Goal: Task Accomplishment & Management: Manage account settings

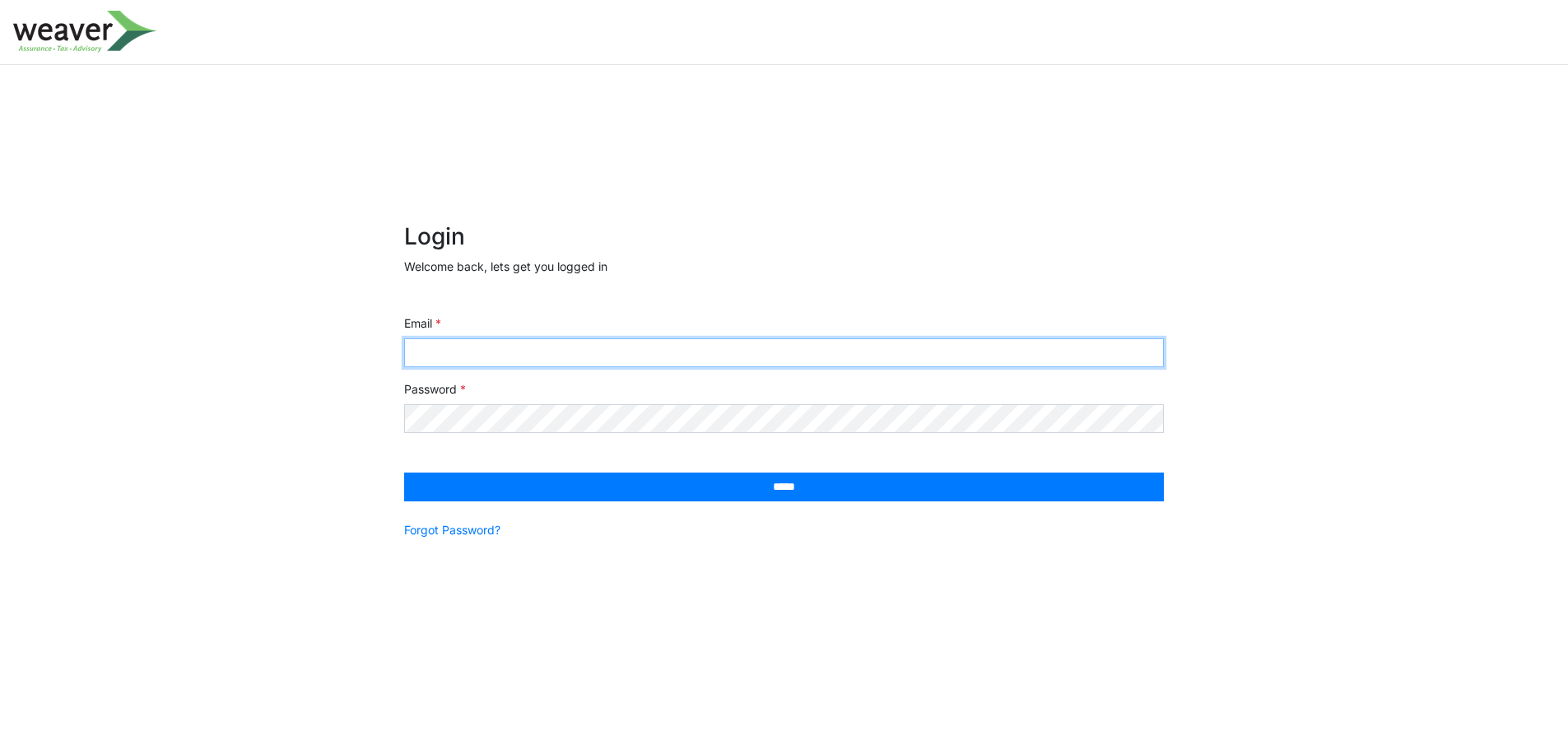
click at [623, 357] on input "Email" at bounding box center [784, 353] width 760 height 29
paste input "**********"
type input "**********"
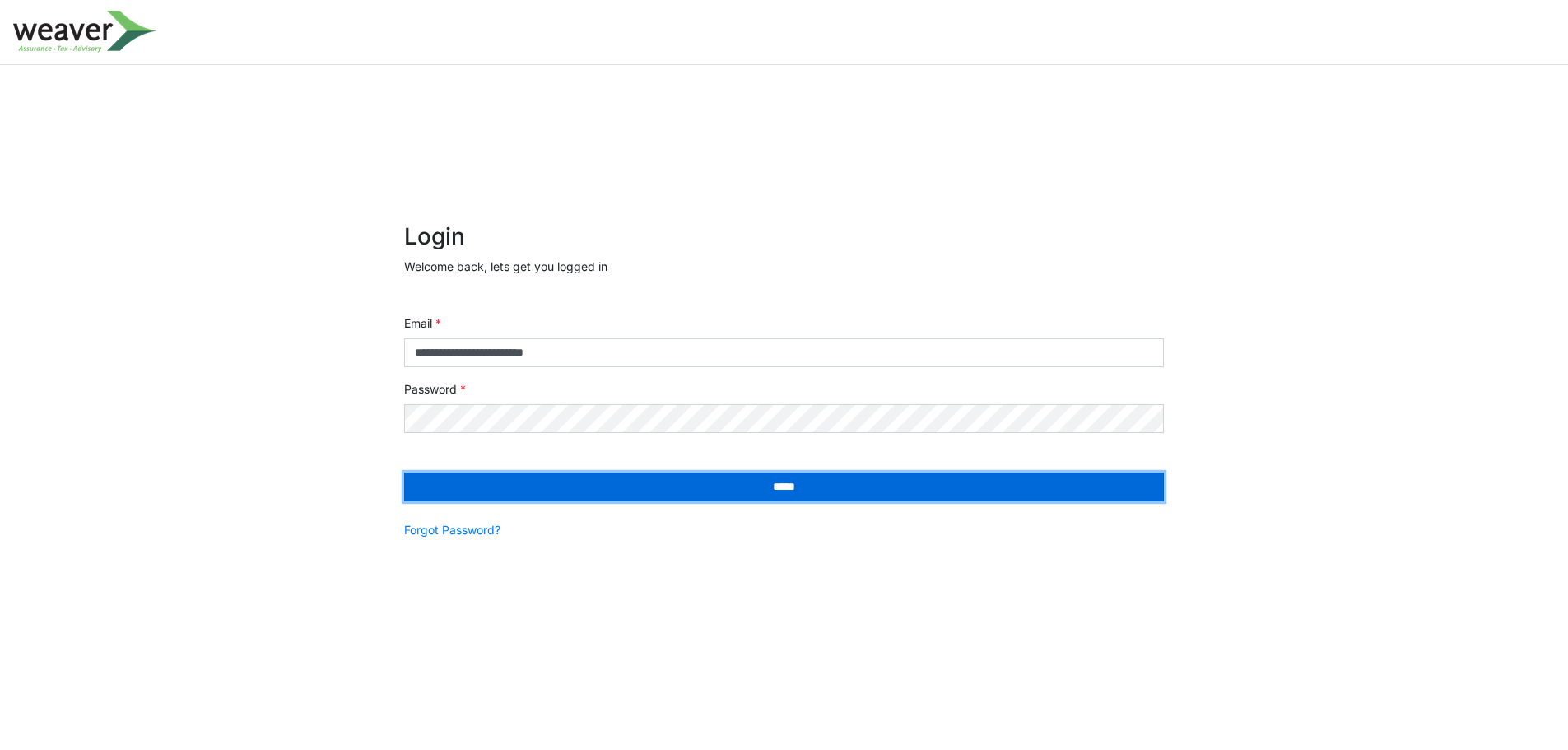
click at [741, 489] on input "*****" at bounding box center [784, 487] width 760 height 29
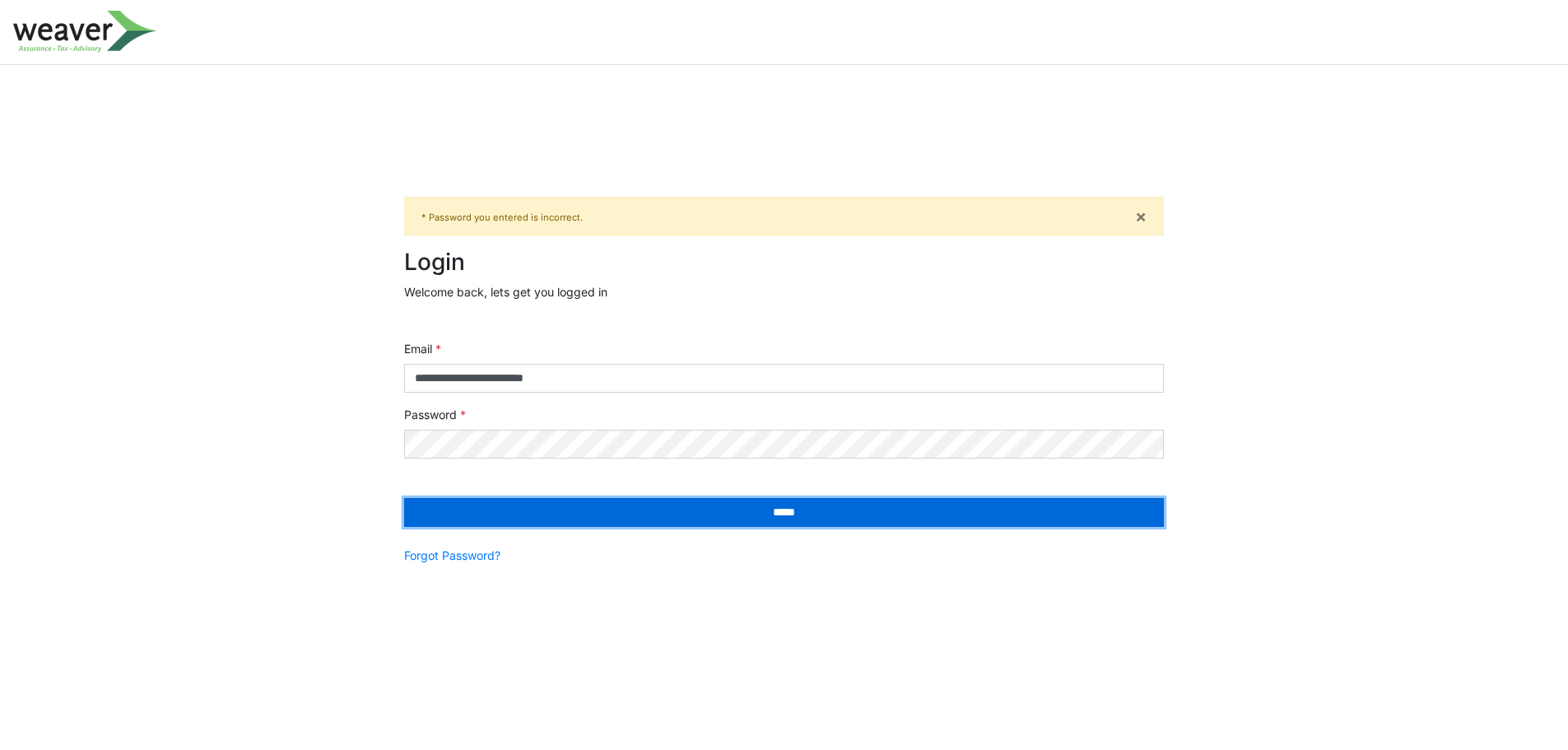
click at [725, 499] on input "*****" at bounding box center [784, 512] width 760 height 29
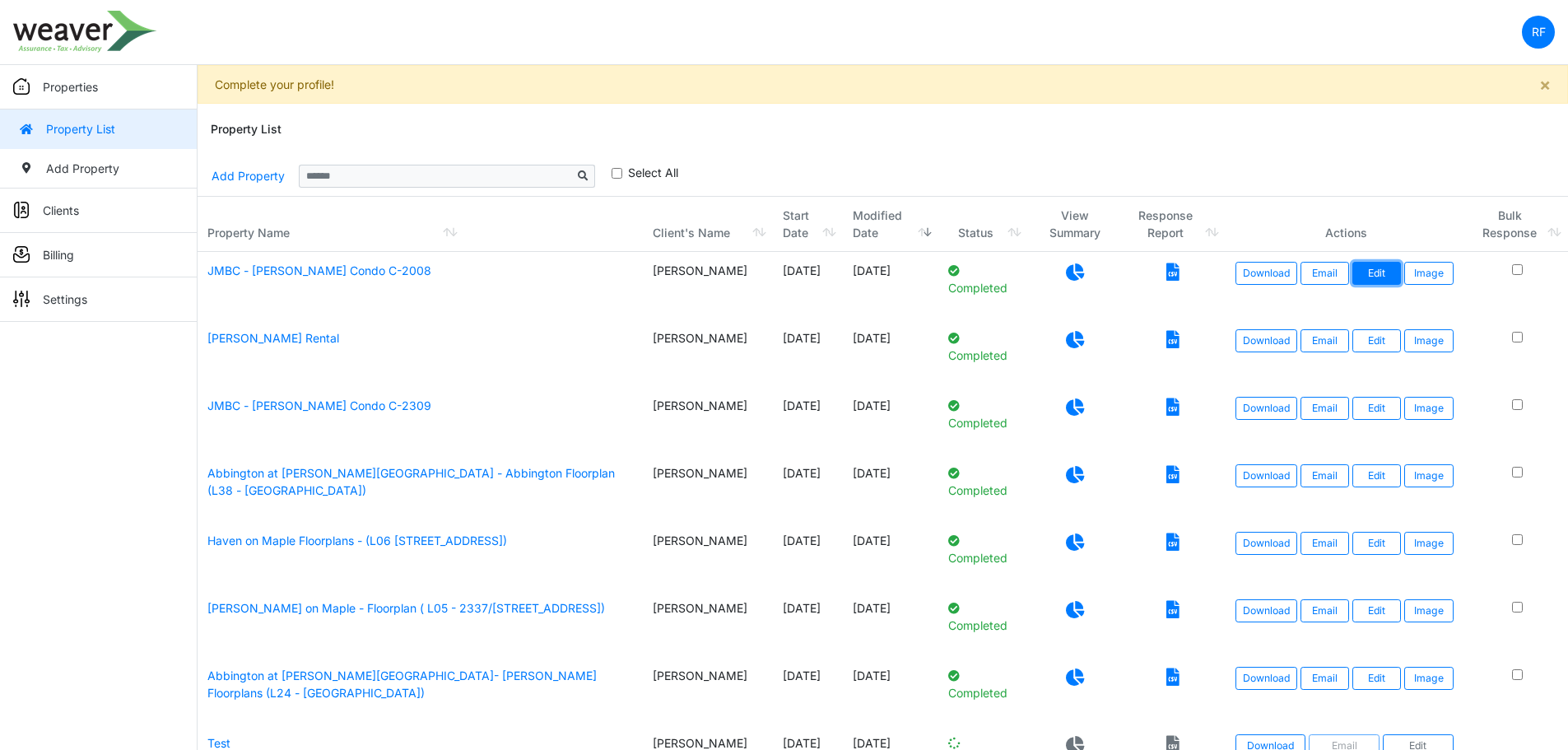
click at [1377, 270] on link "Edit" at bounding box center [1376, 273] width 49 height 23
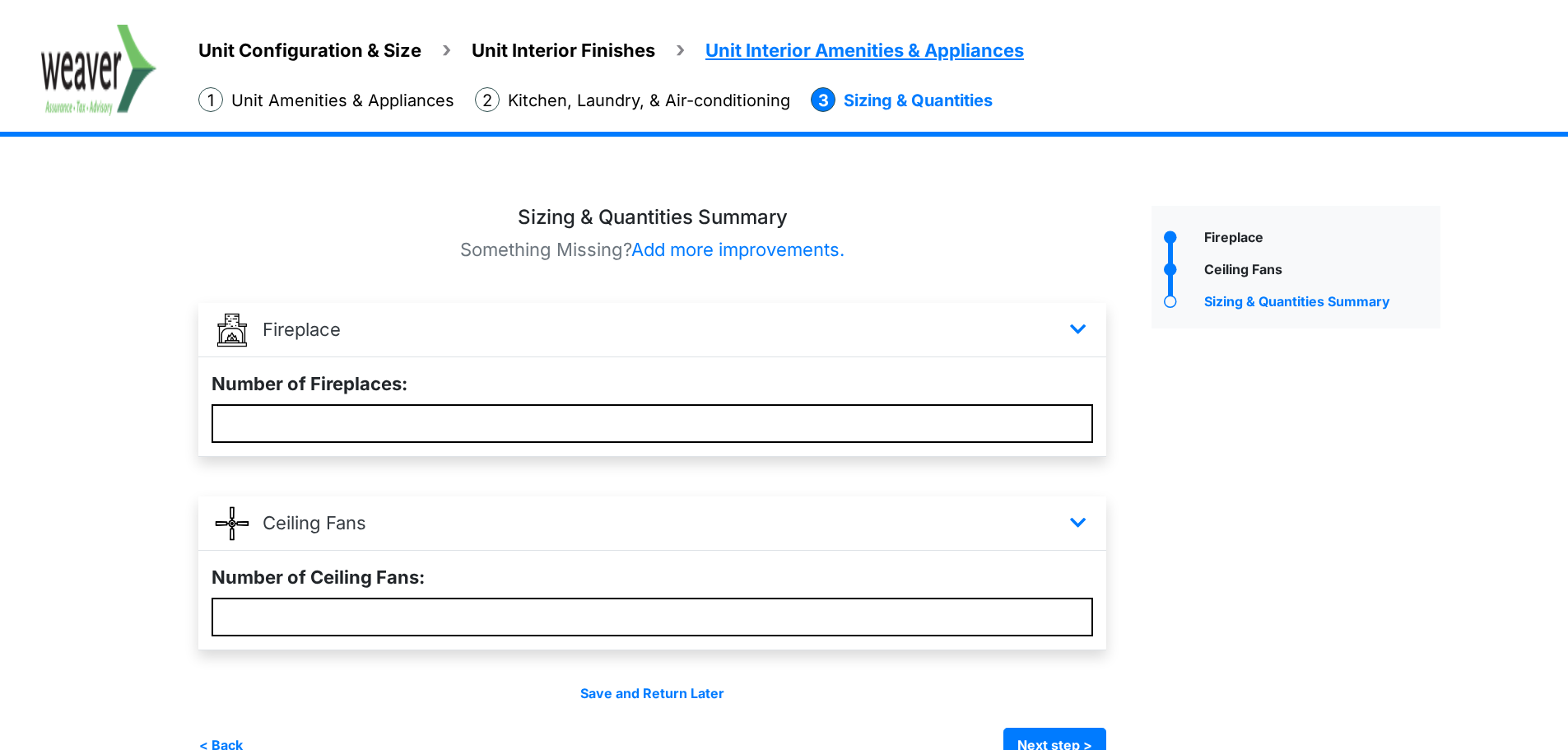
click at [93, 82] on img at bounding box center [99, 70] width 116 height 91
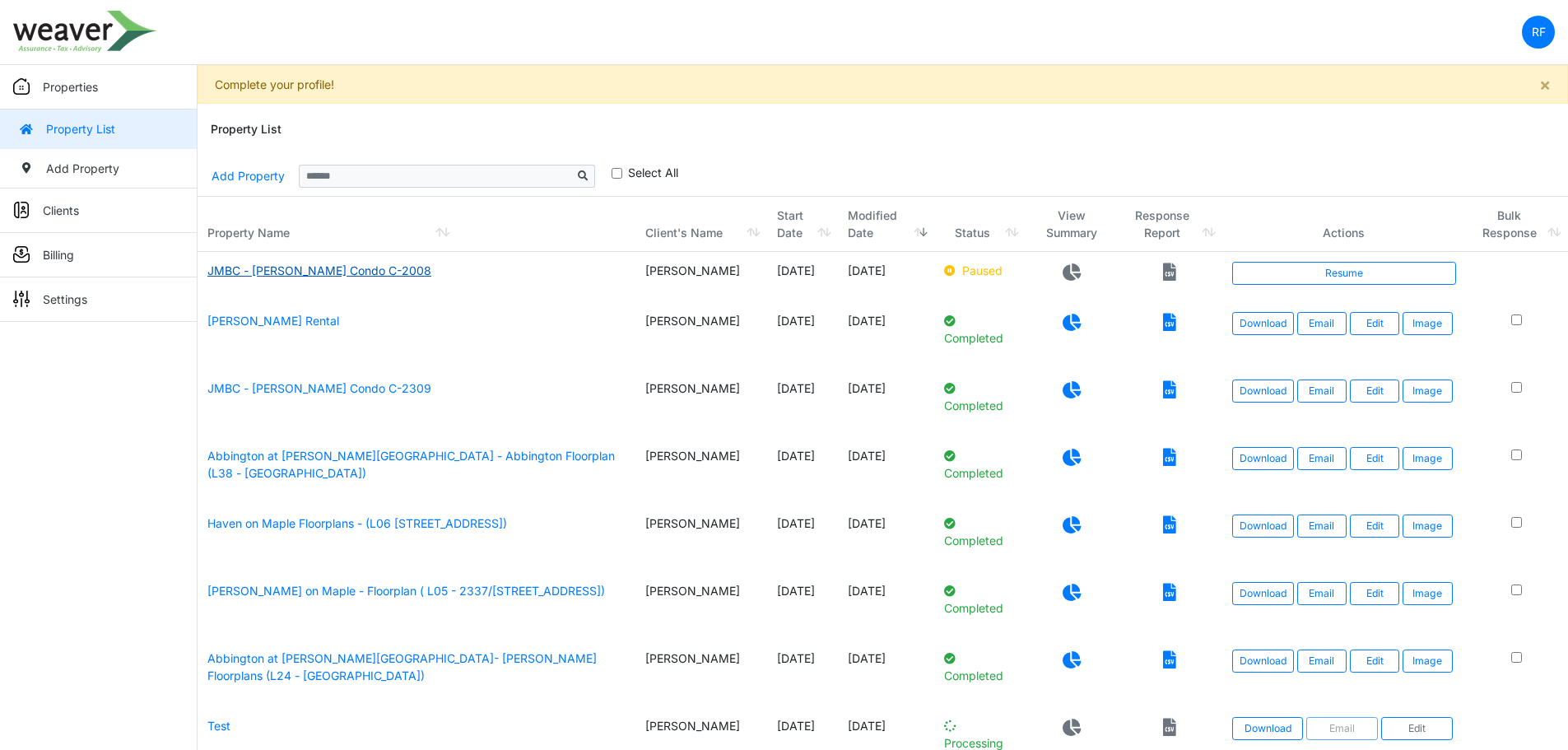
click at [373, 271] on link "JMBC - [PERSON_NAME] Condo C-2008" at bounding box center [320, 270] width 224 height 14
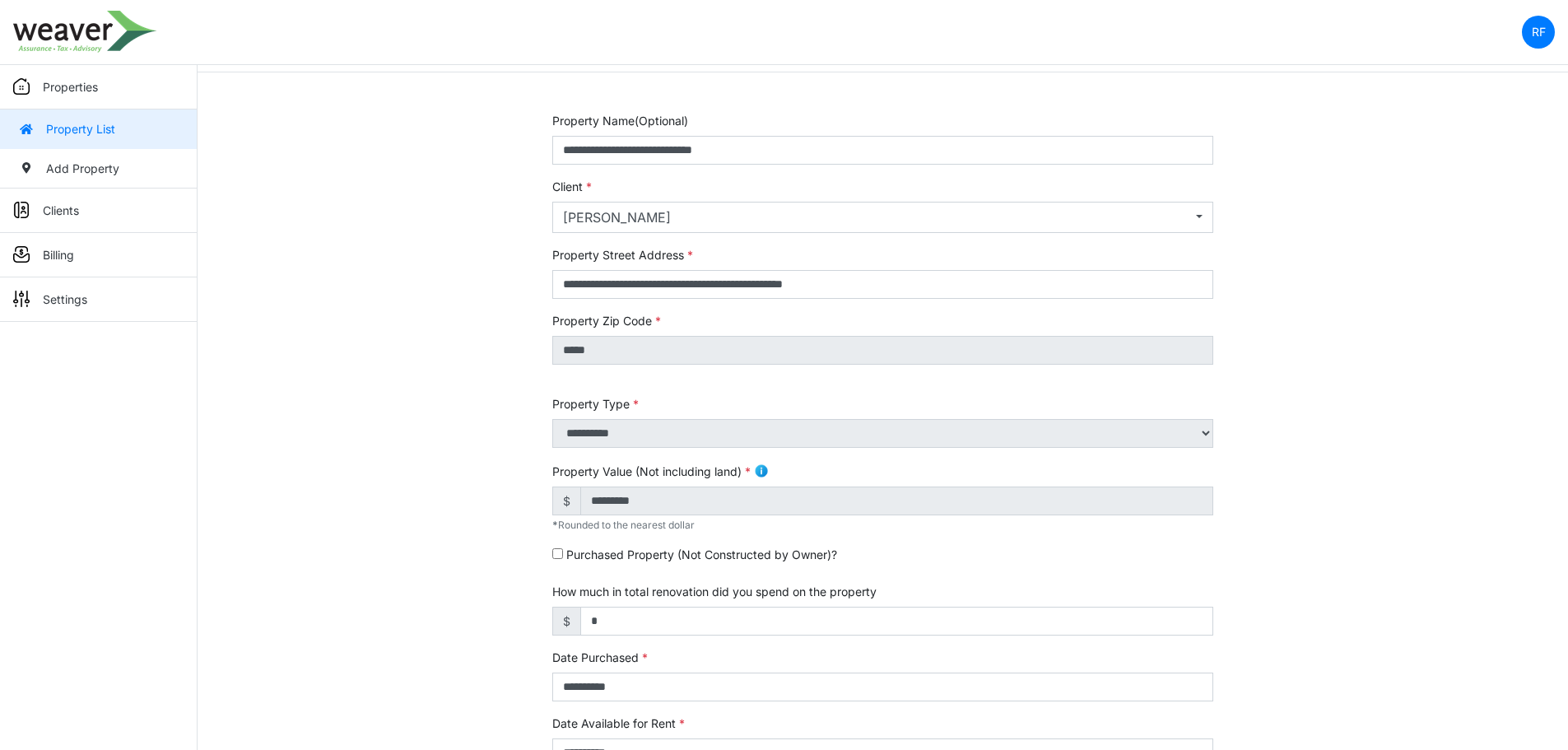
scroll to position [247, 0]
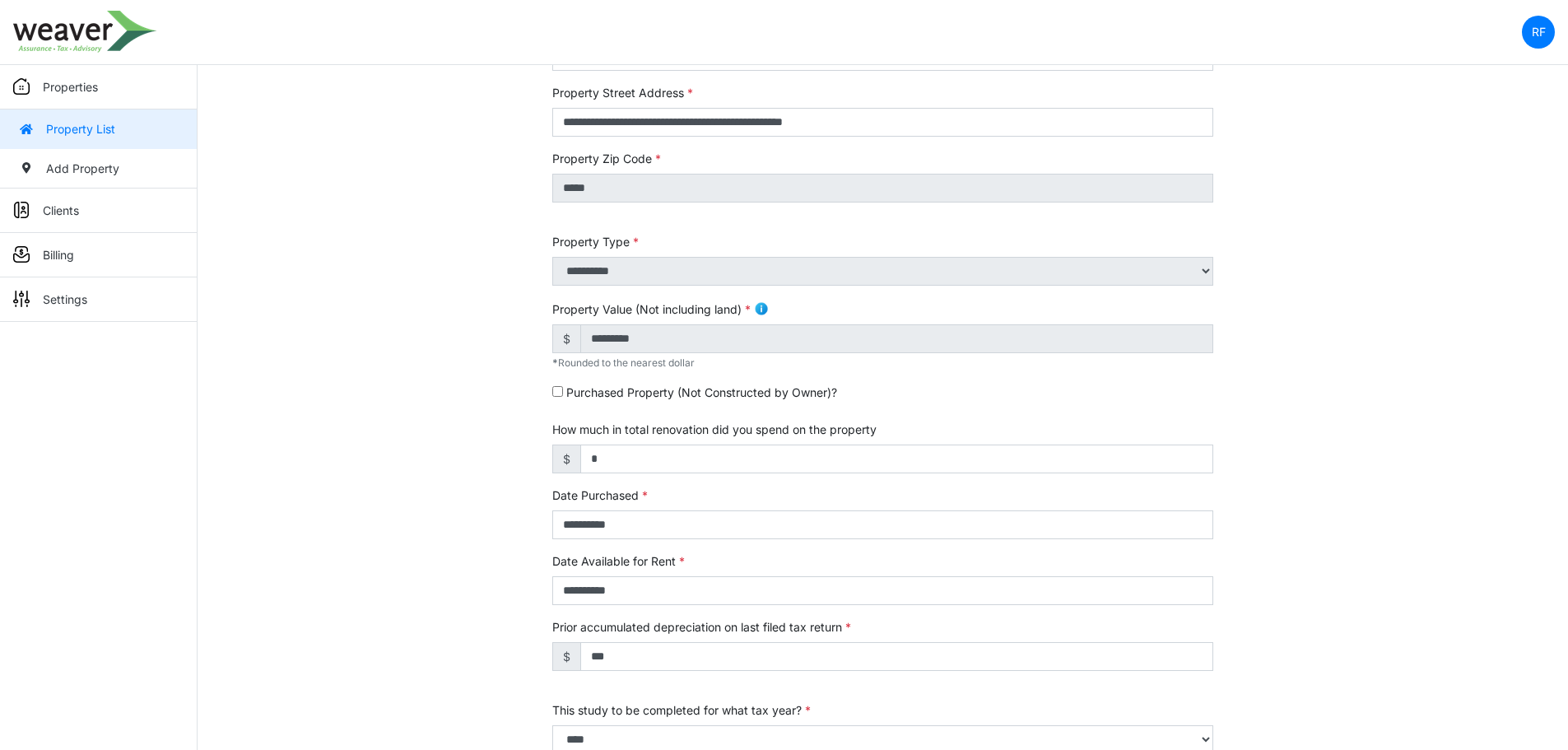
click at [761, 305] on img at bounding box center [762, 309] width 15 height 15
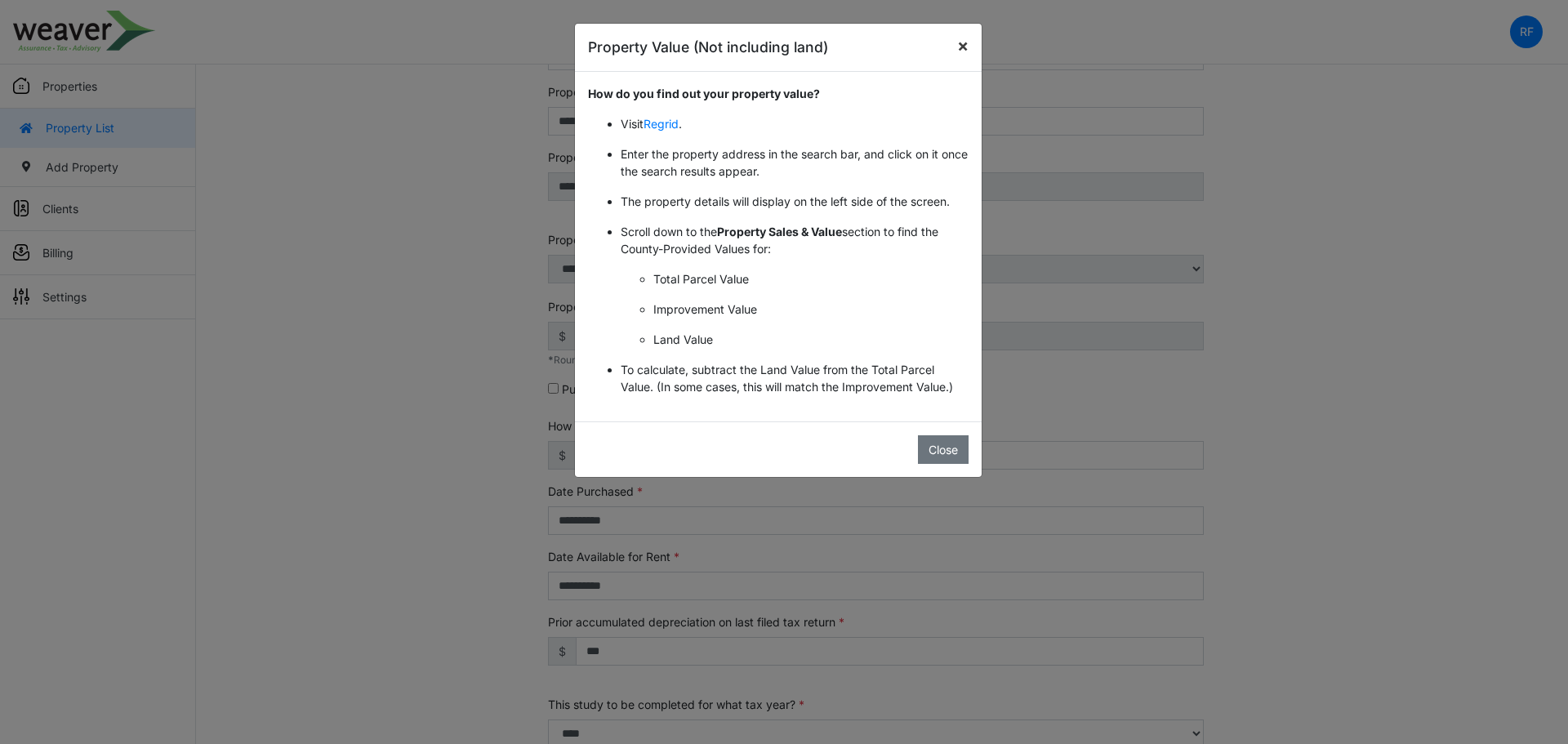
click at [959, 39] on span "×" at bounding box center [963, 45] width 11 height 21
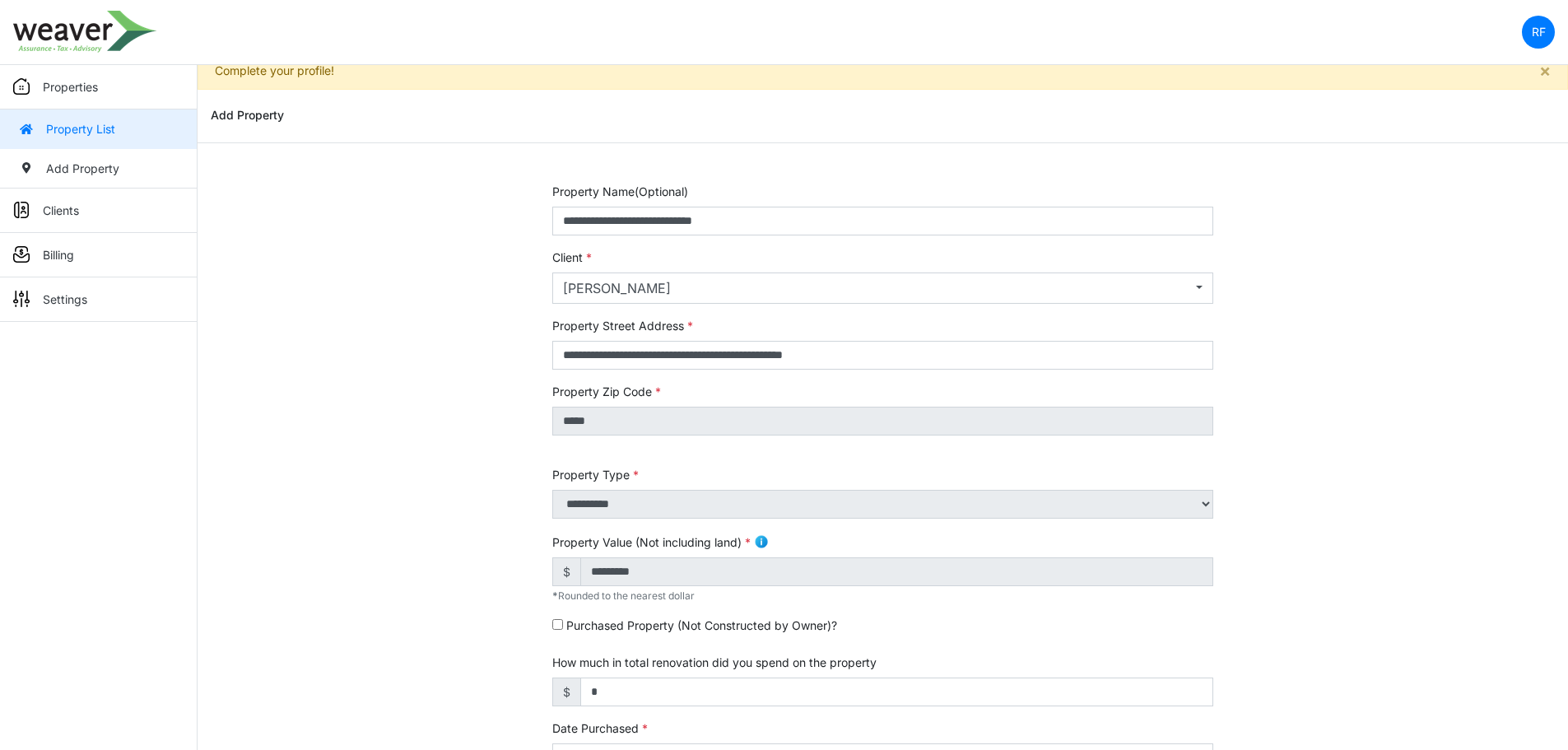
scroll to position [0, 0]
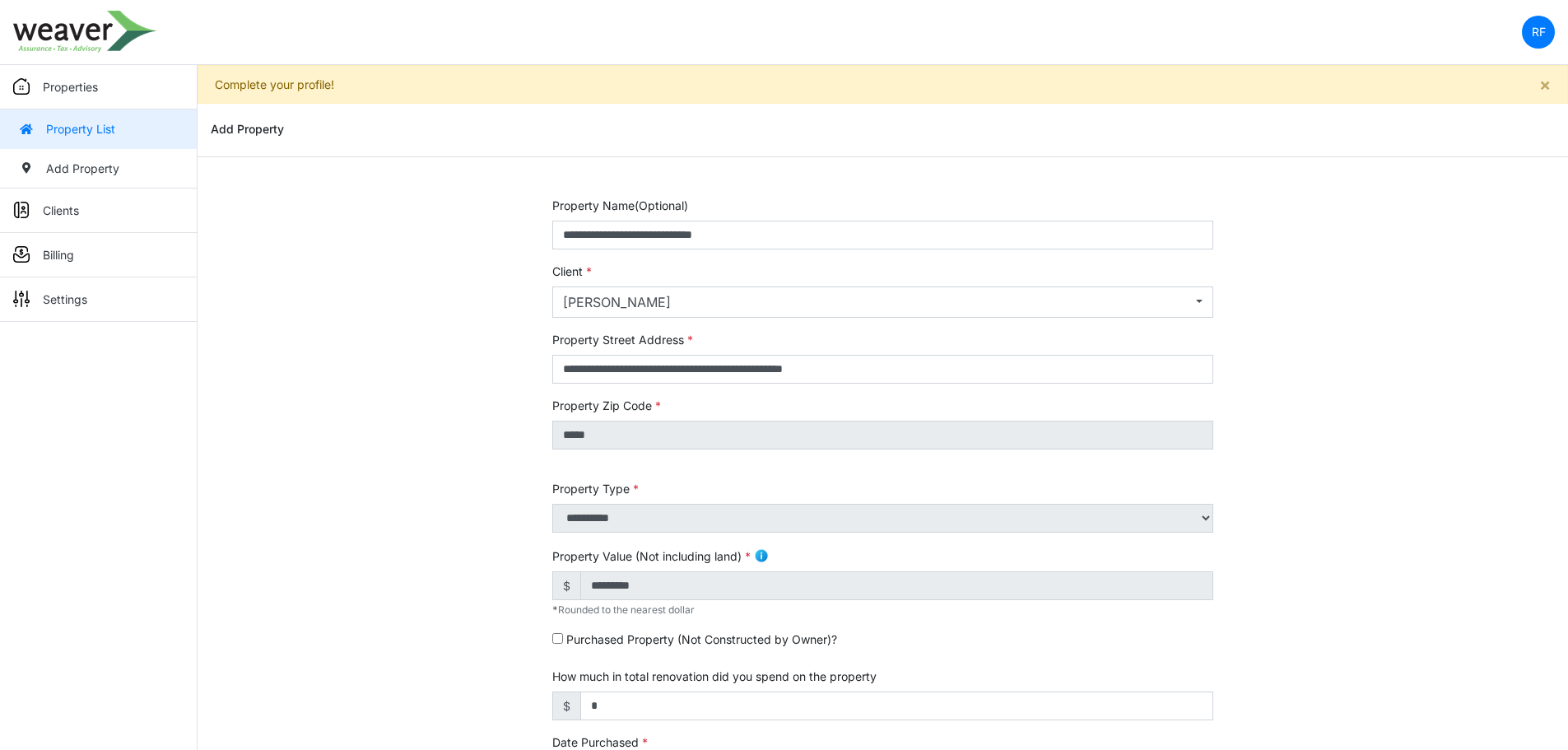
drag, startPoint x: 106, startPoint y: 120, endPoint x: 123, endPoint y: 124, distance: 17.5
click at [106, 120] on link "Property List" at bounding box center [99, 129] width 197 height 40
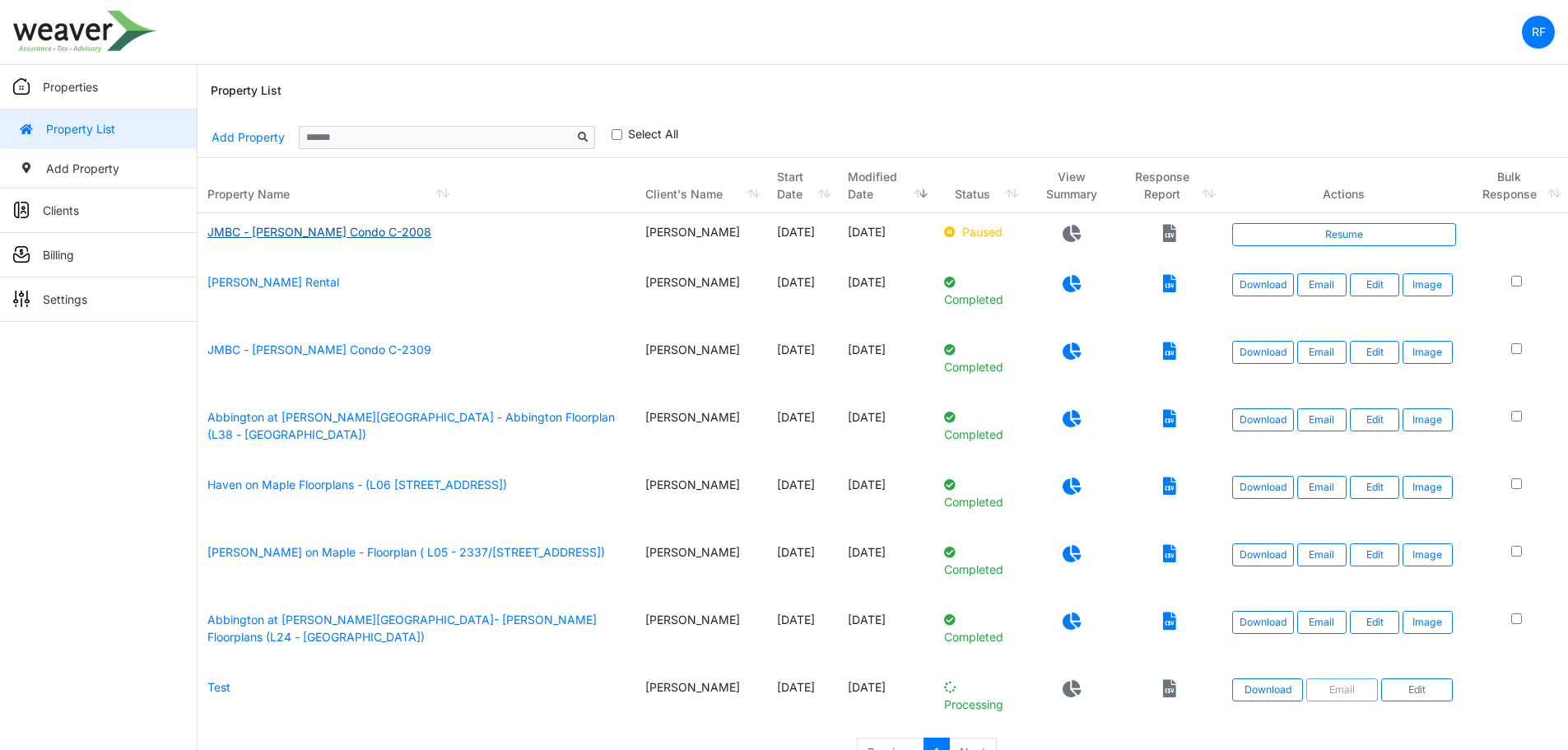
click at [367, 234] on link "JMBC - [PERSON_NAME] Condo C-2008" at bounding box center [320, 231] width 224 height 14
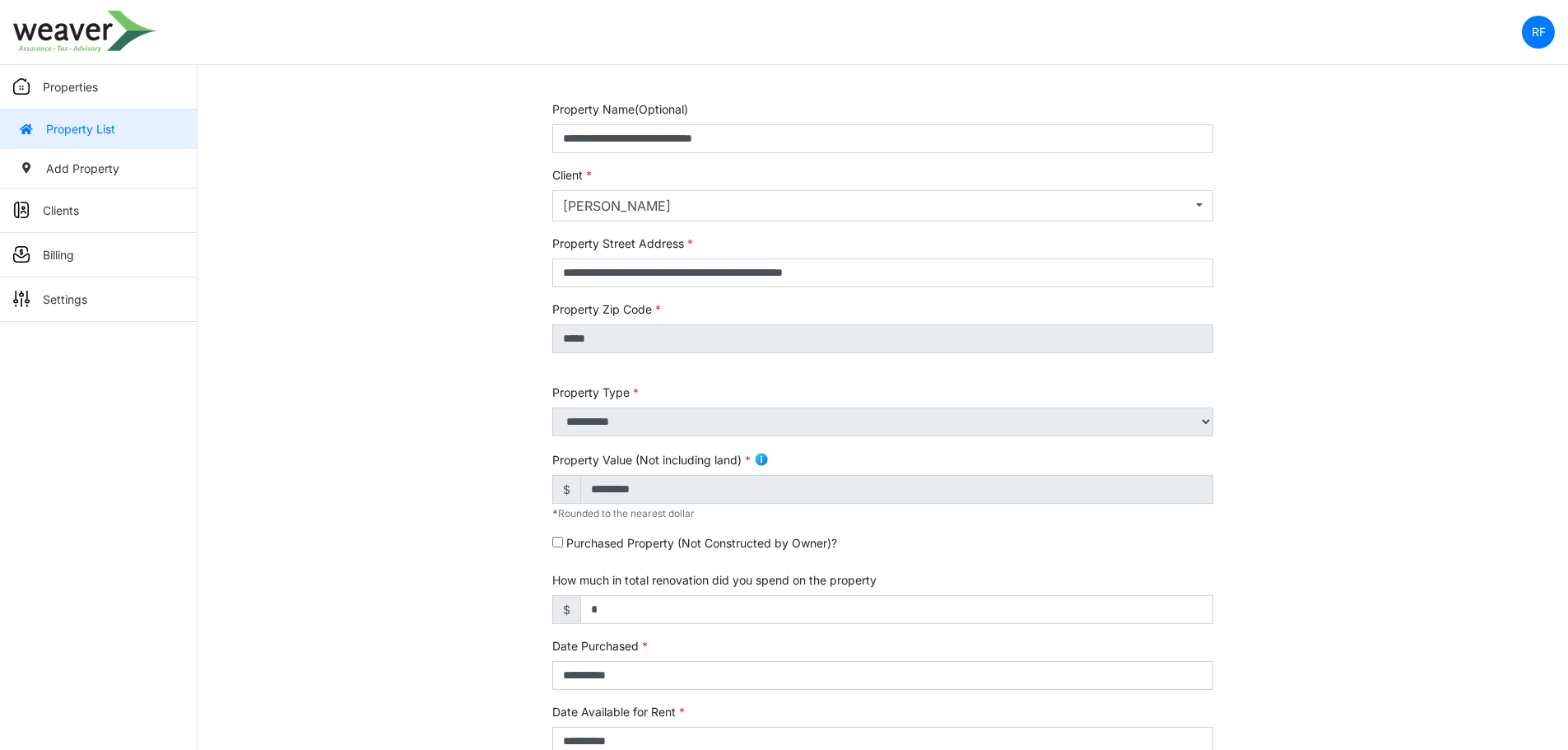
scroll to position [247, 0]
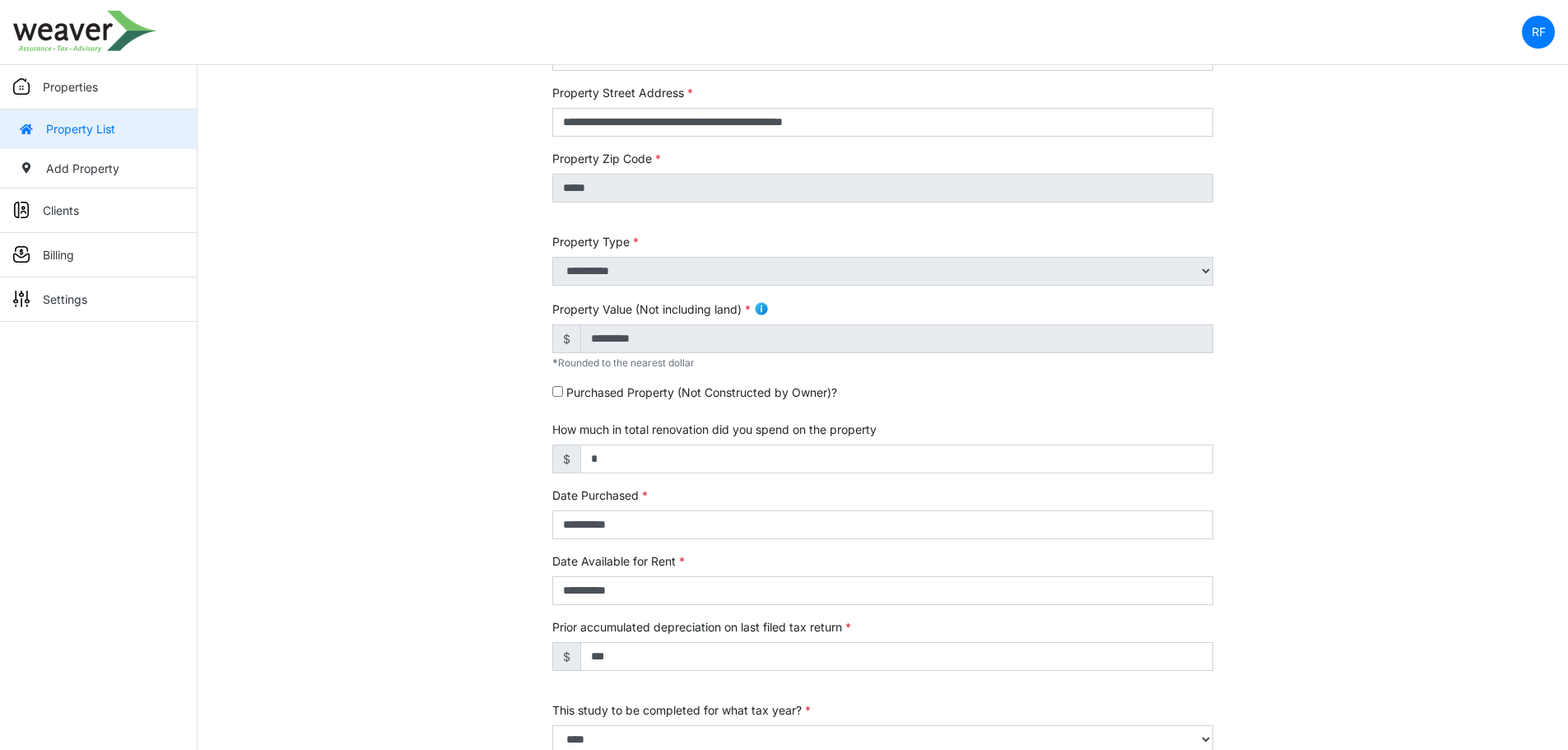
drag, startPoint x: 650, startPoint y: 336, endPoint x: 551, endPoint y: 363, distance: 102.6
click at [551, 363] on div "**********" at bounding box center [883, 446] width 685 height 994
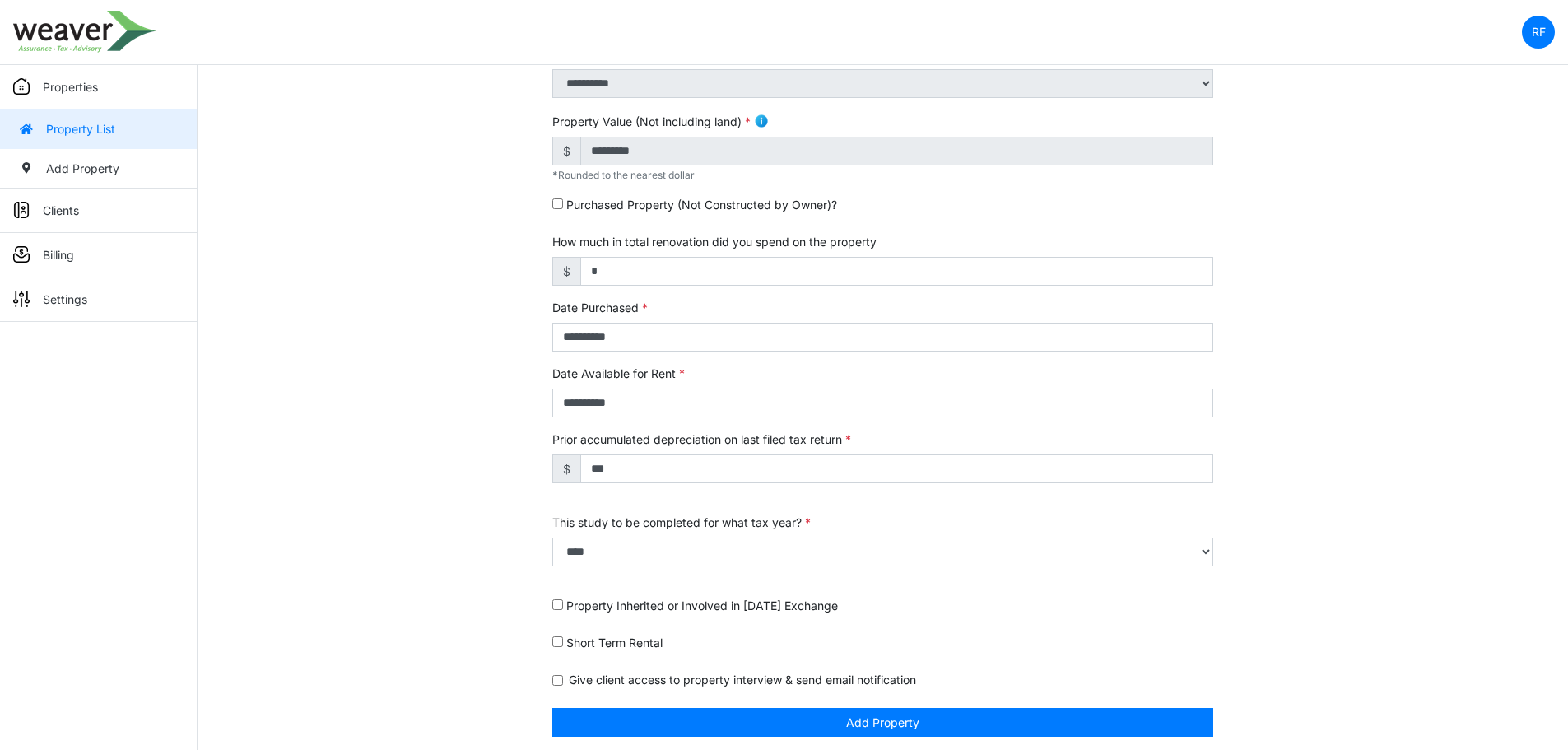
scroll to position [441, 0]
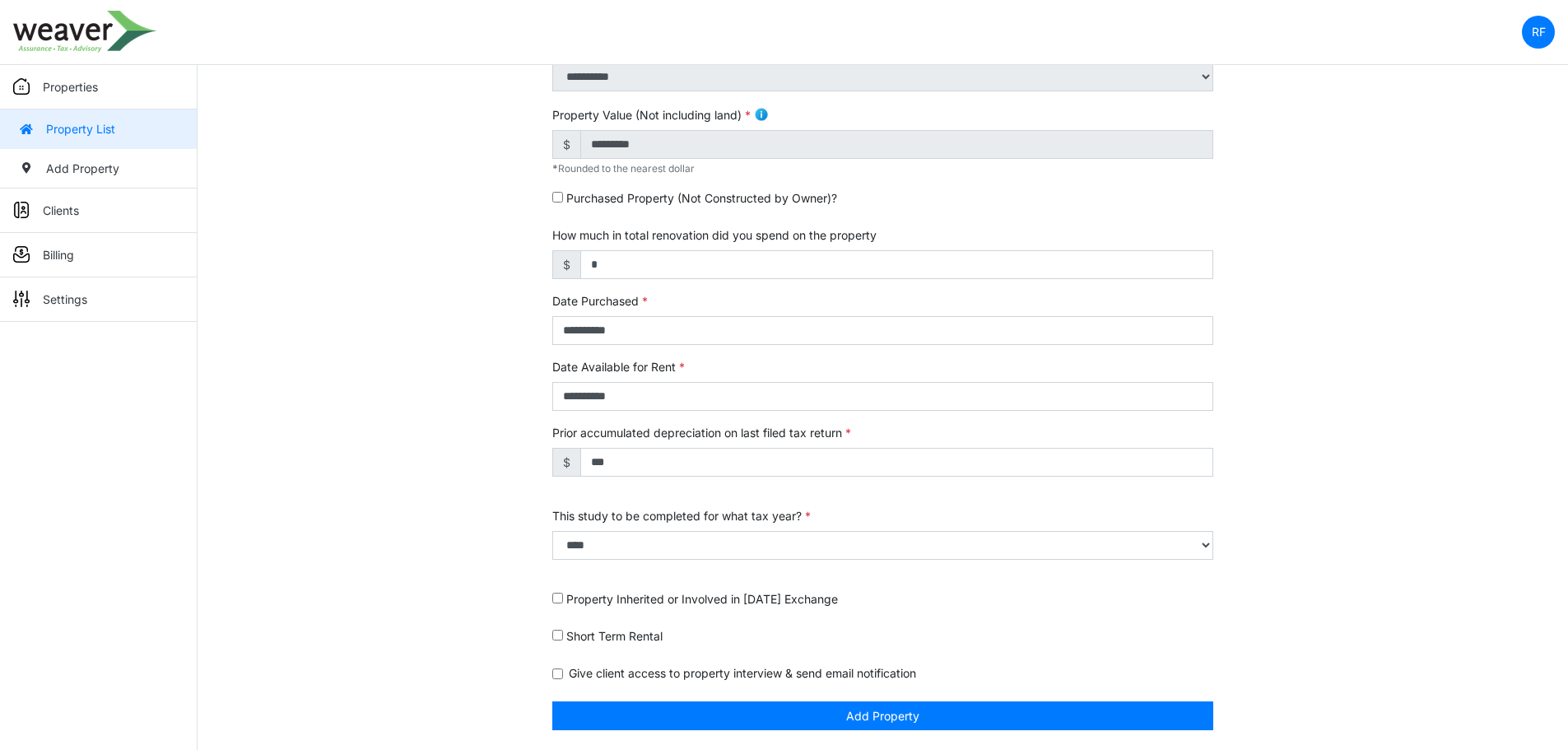
click at [580, 638] on label "Short Term Rental" at bounding box center [614, 636] width 96 height 17
click at [584, 629] on label "Short Term Rental" at bounding box center [614, 636] width 96 height 17
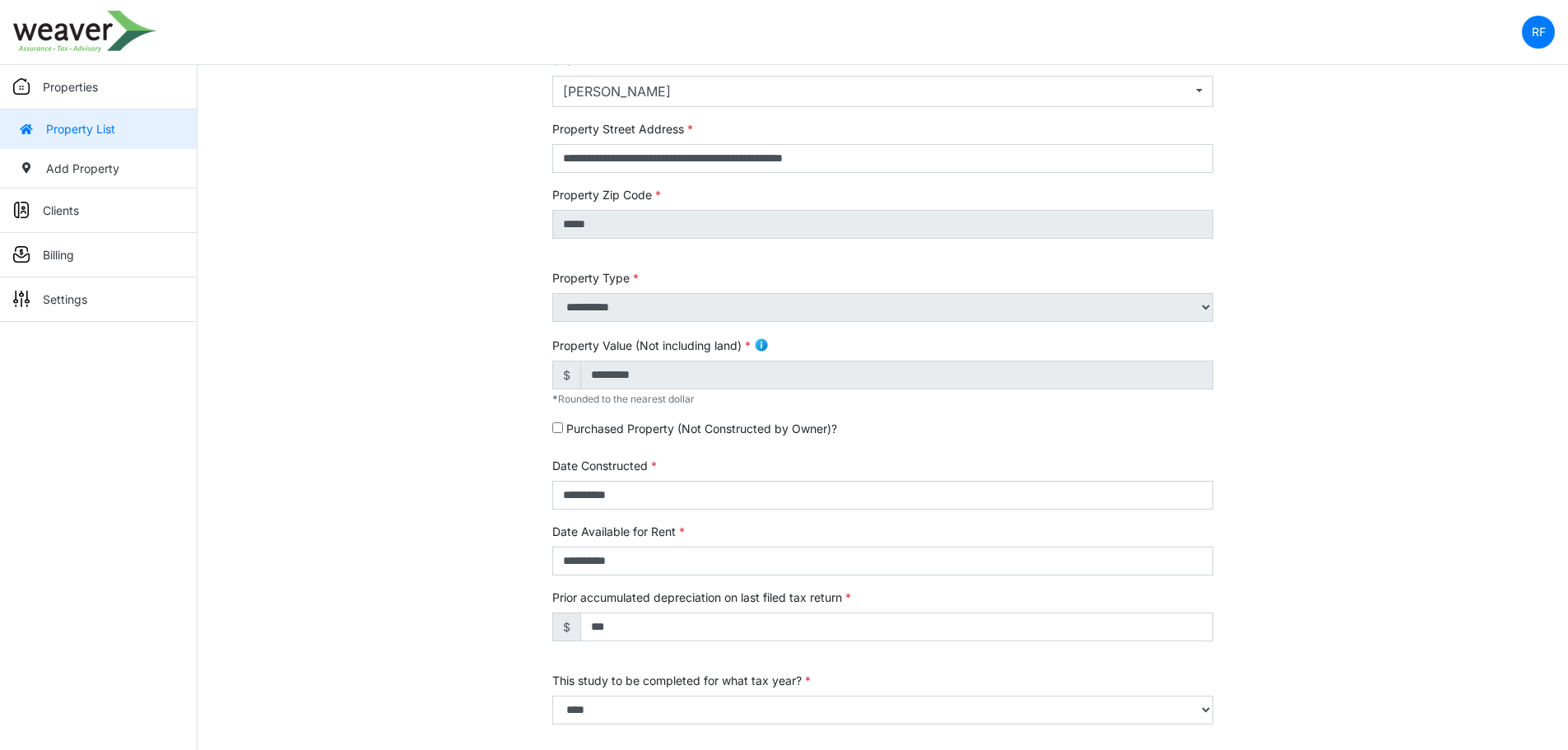
scroll to position [46, 0]
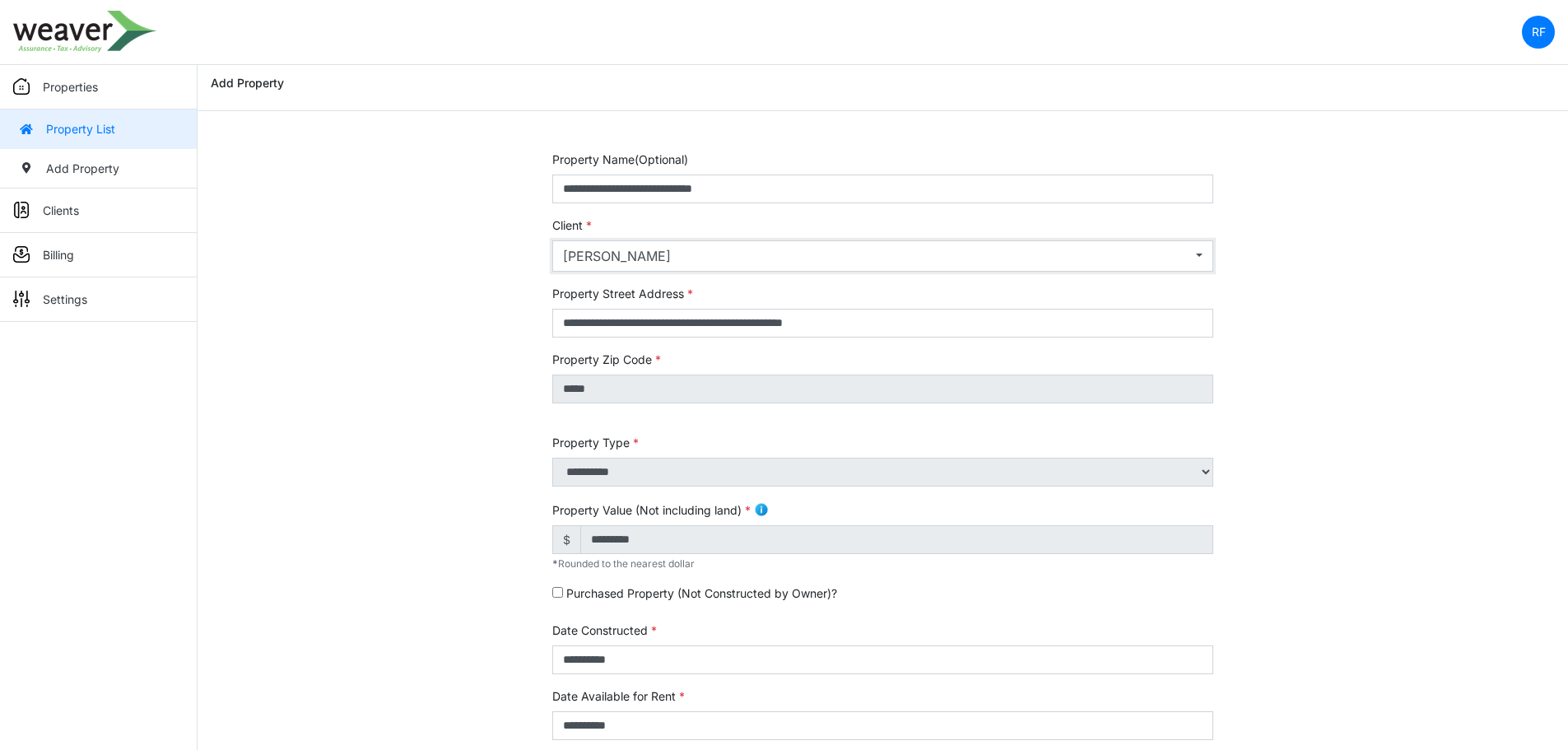
click at [671, 246] on div "[PERSON_NAME]" at bounding box center [878, 256] width 629 height 20
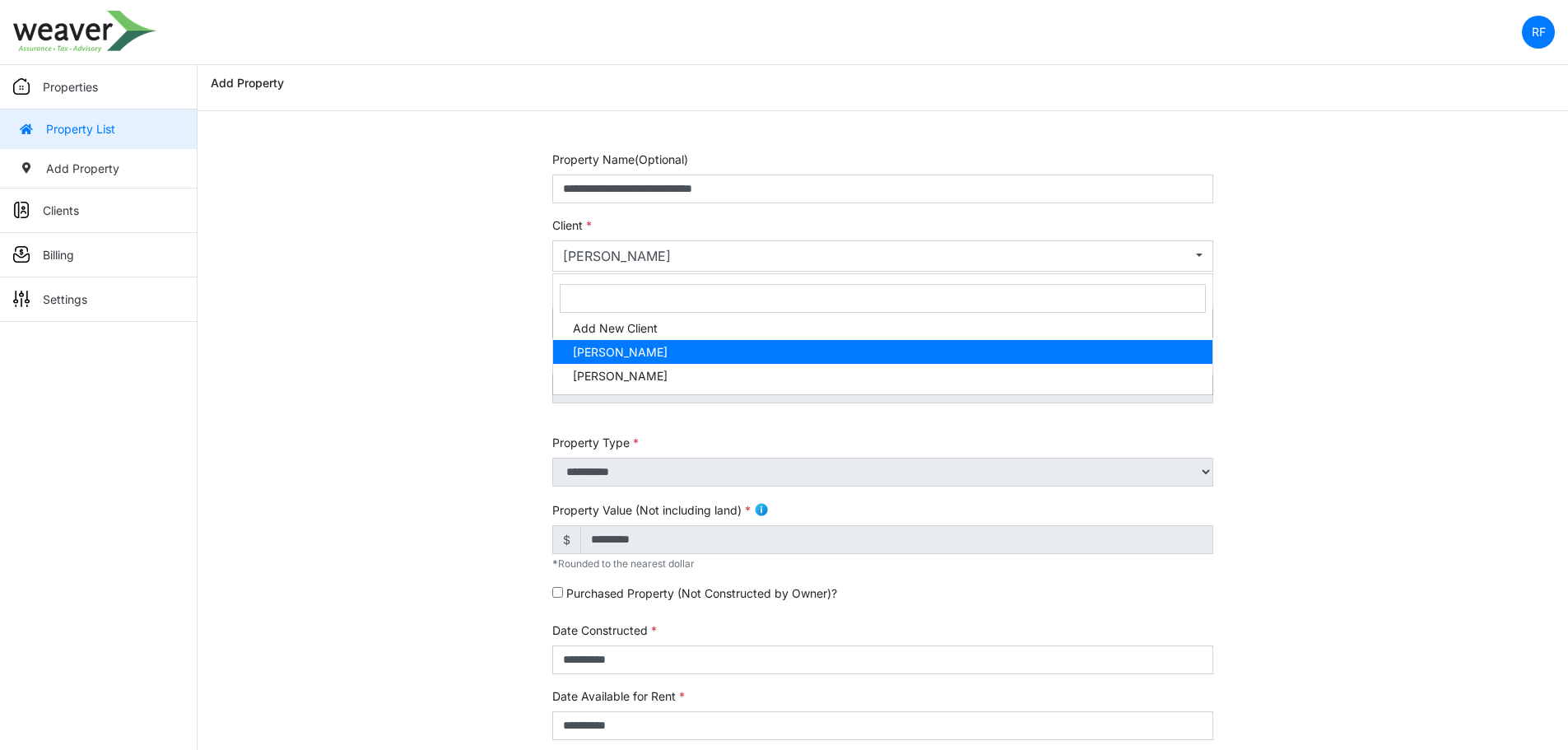
click at [678, 219] on div "**********" at bounding box center [883, 243] width 661 height 55
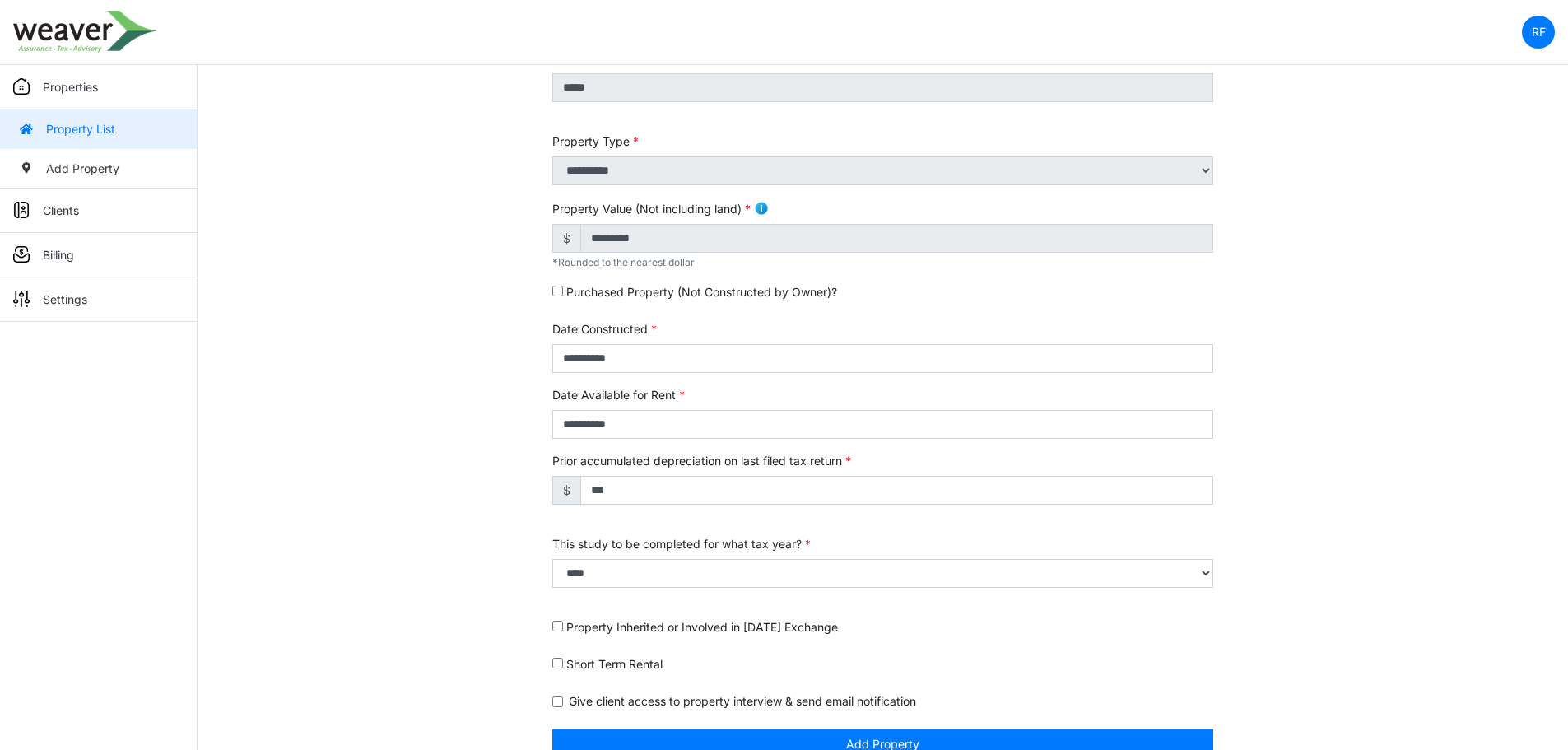
scroll to position [375, 0]
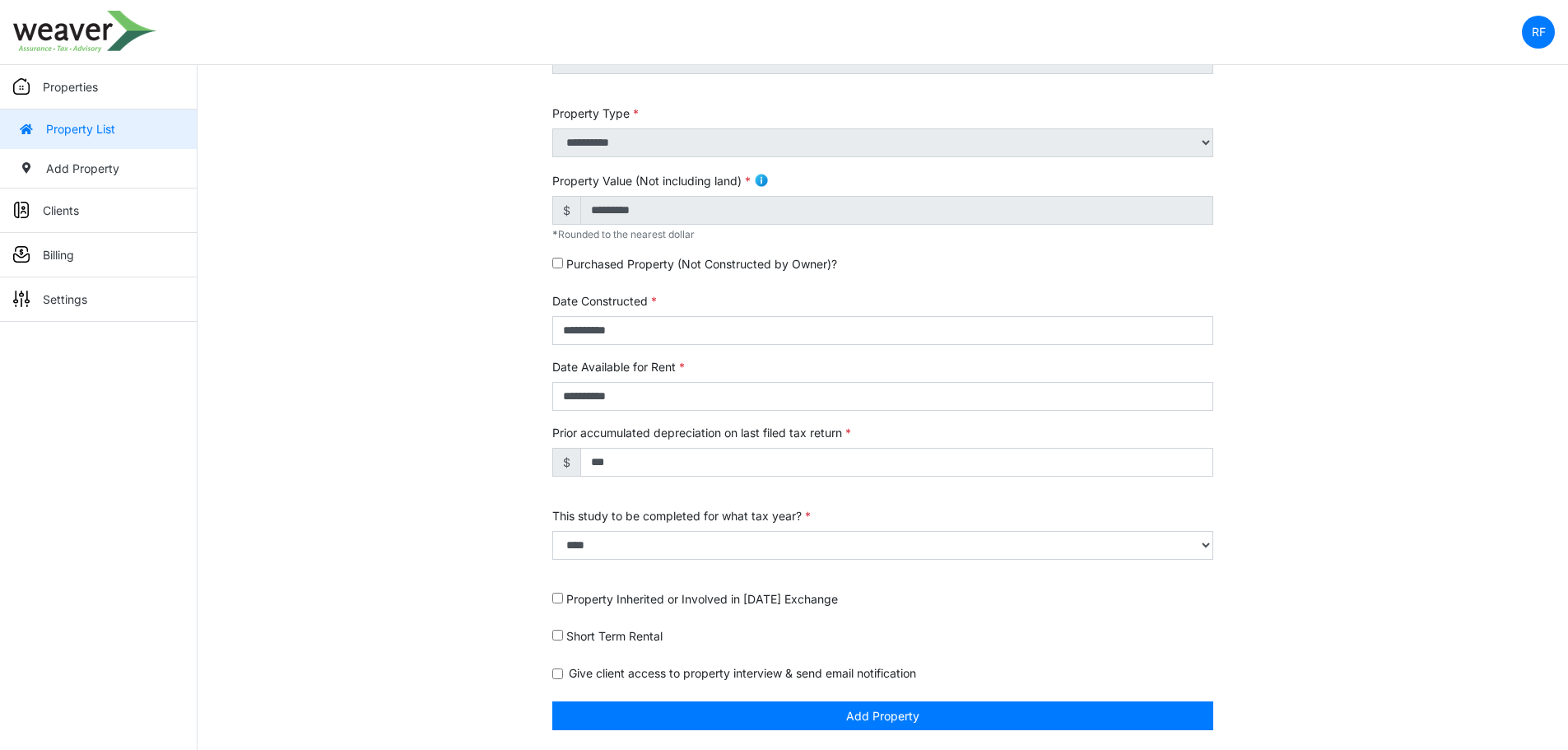
click at [644, 636] on label "Short Term Rental" at bounding box center [614, 636] width 96 height 17
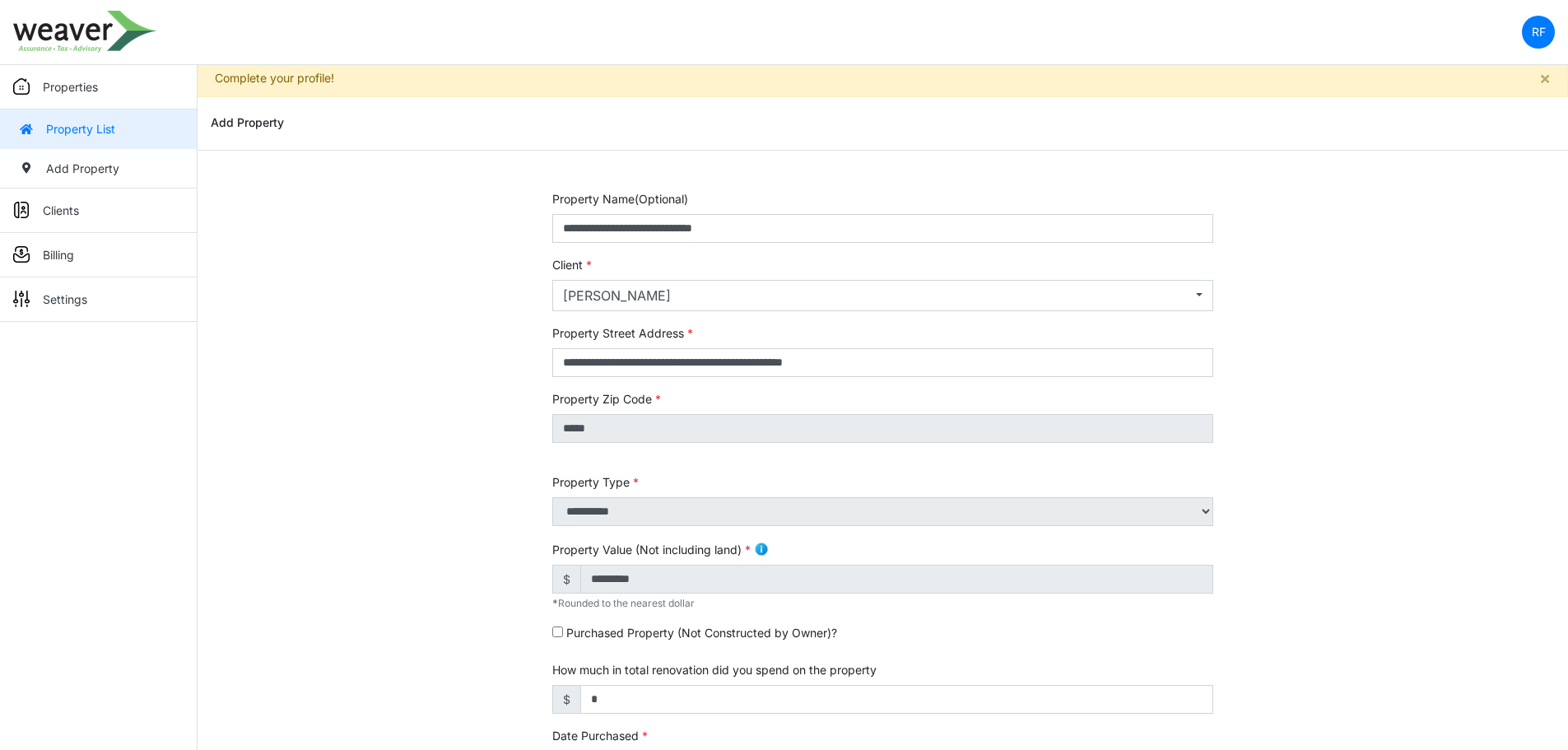
scroll to position [0, 0]
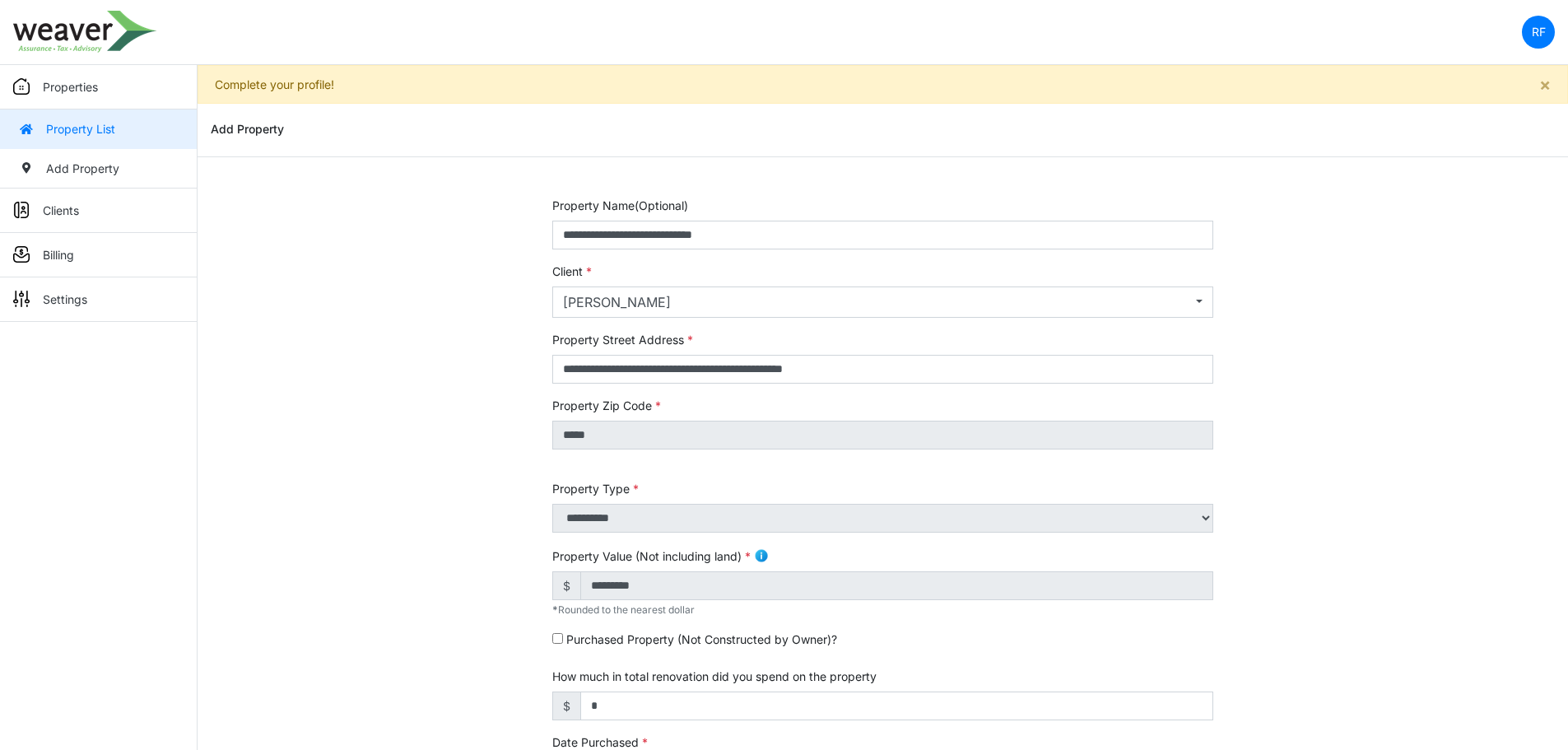
click at [106, 129] on link "Property List" at bounding box center [99, 129] width 197 height 40
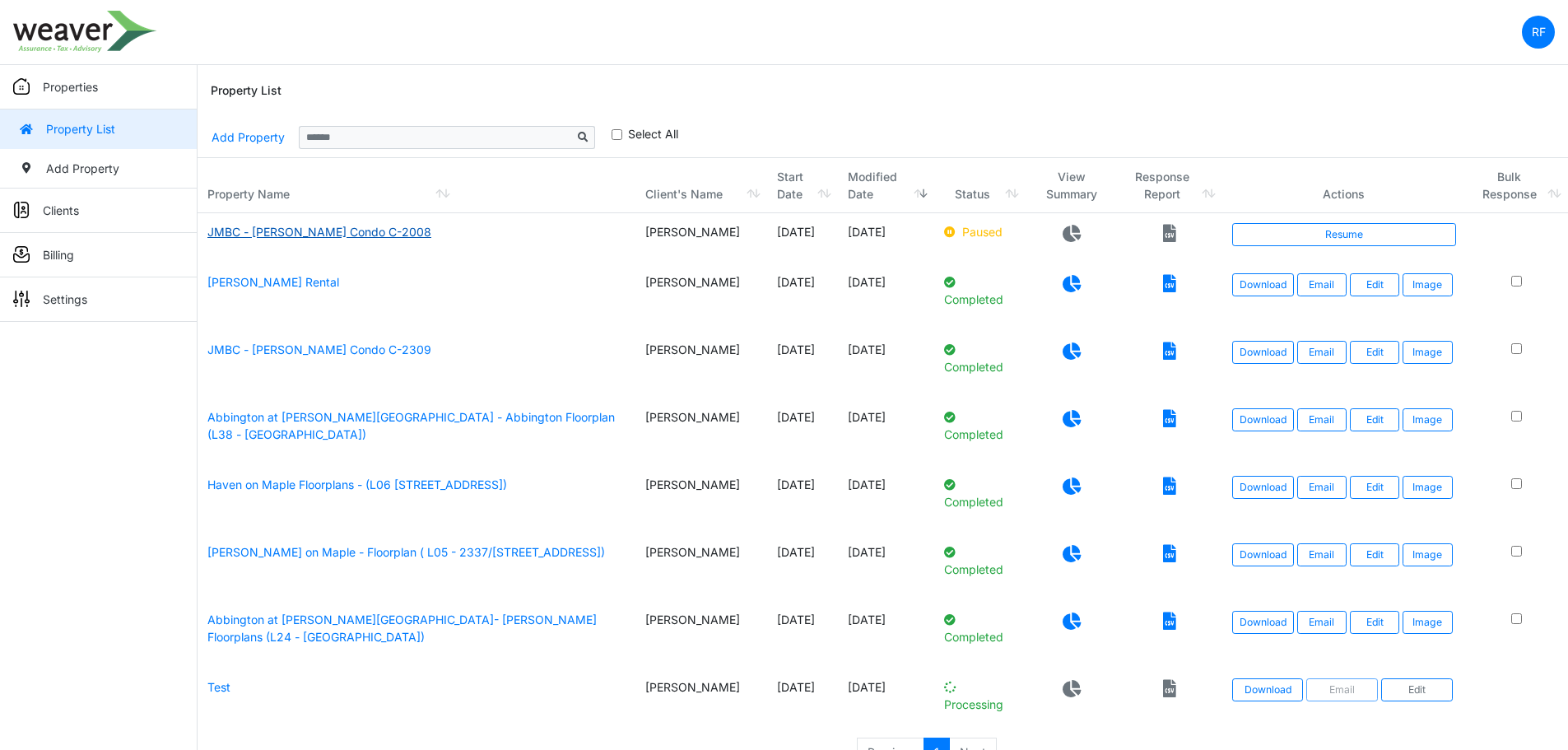
click at [297, 228] on link "JMBC - [PERSON_NAME] Condo C-2008" at bounding box center [320, 231] width 224 height 14
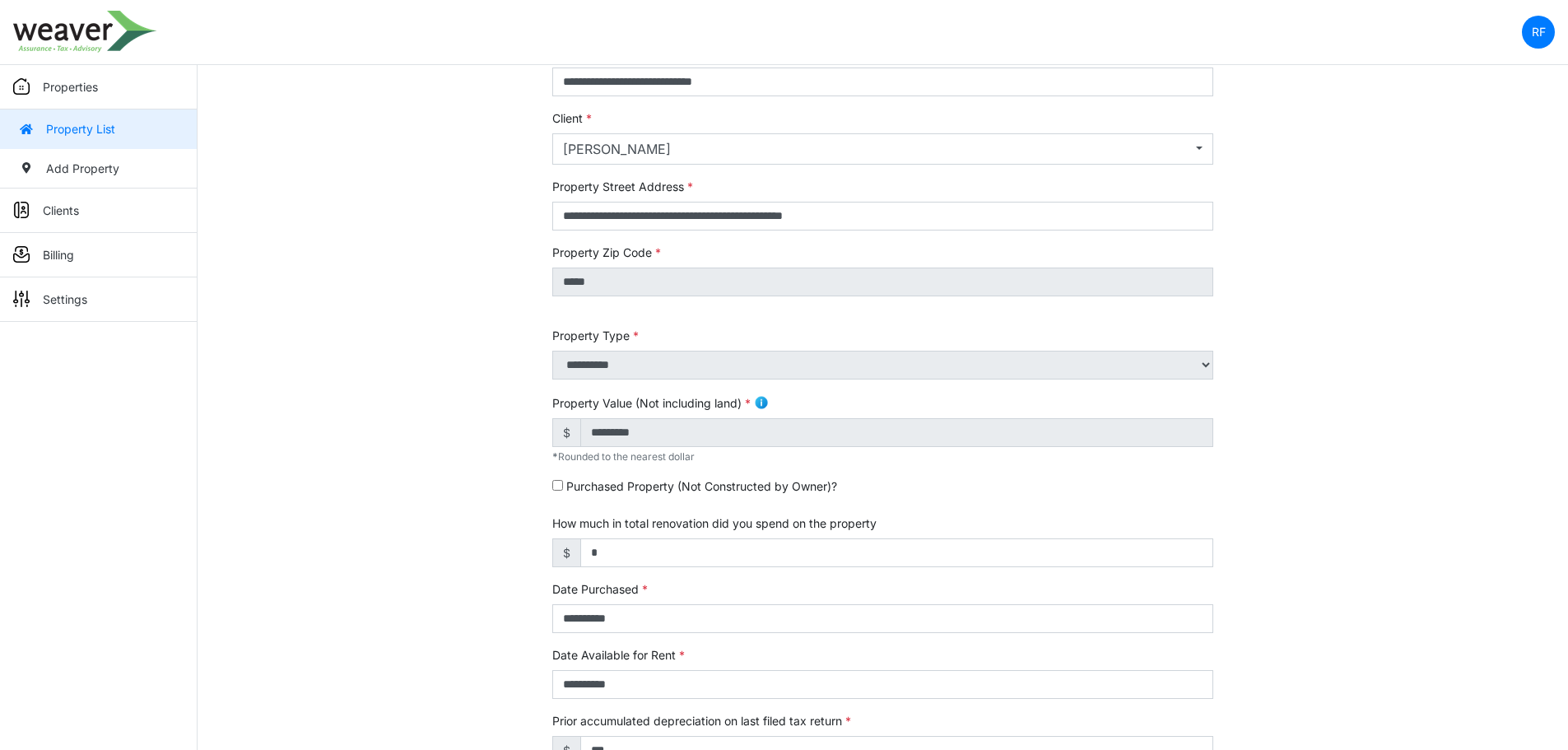
scroll to position [165, 0]
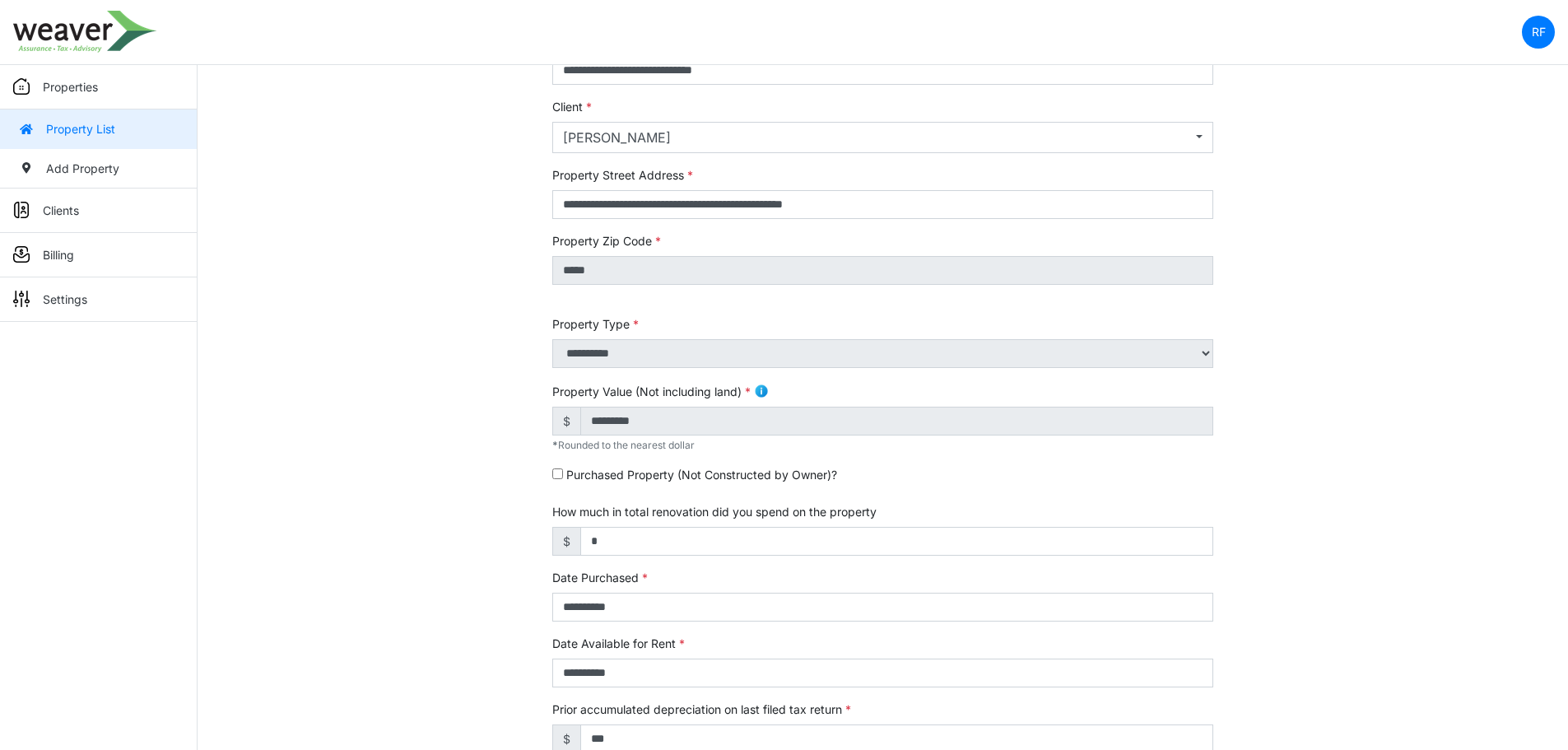
click at [63, 97] on link "Properties" at bounding box center [99, 88] width 197 height 45
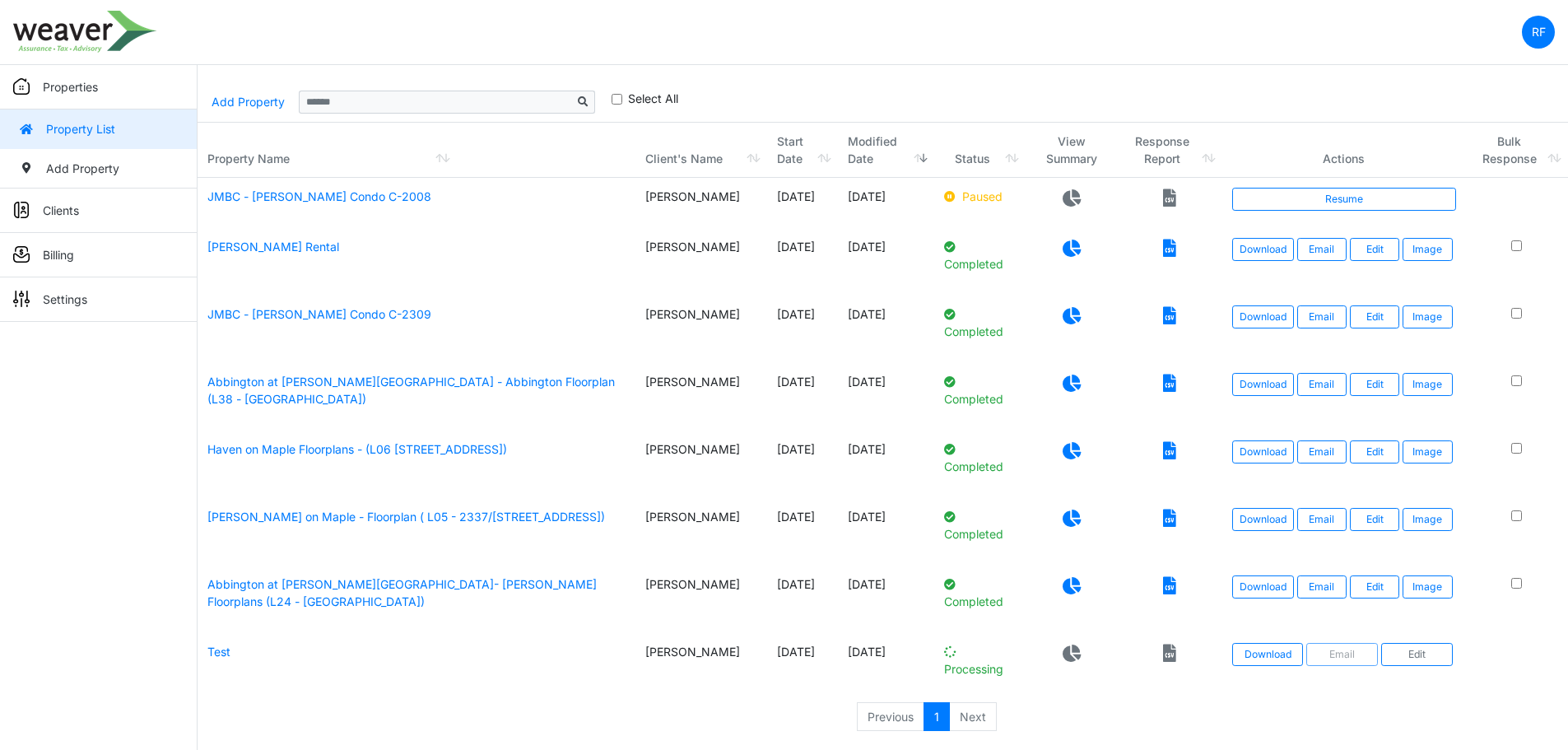
scroll to position [40, 0]
click at [214, 653] on link "Test" at bounding box center [219, 651] width 23 height 14
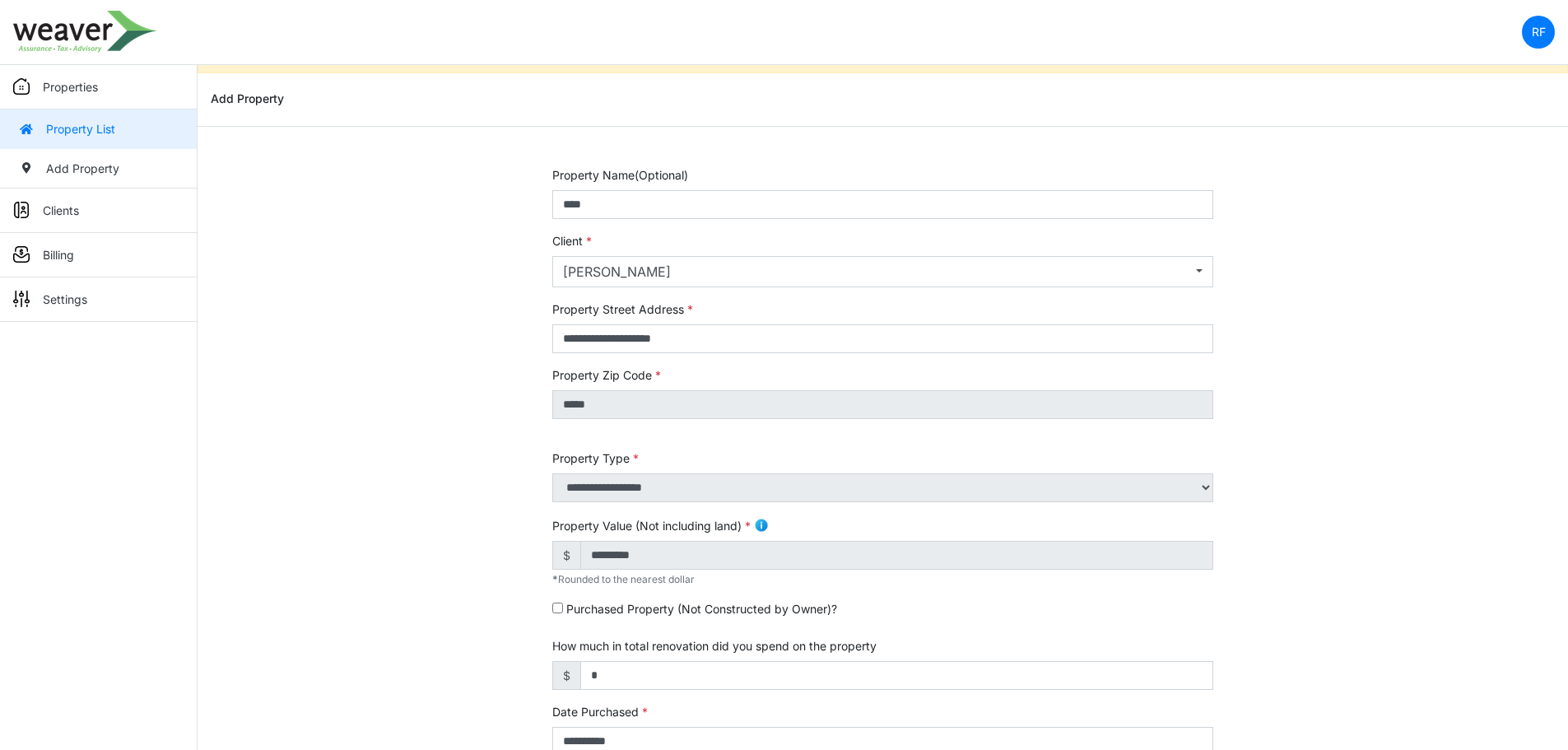
scroll to position [30, 0]
click at [84, 121] on link "Property List" at bounding box center [99, 129] width 197 height 40
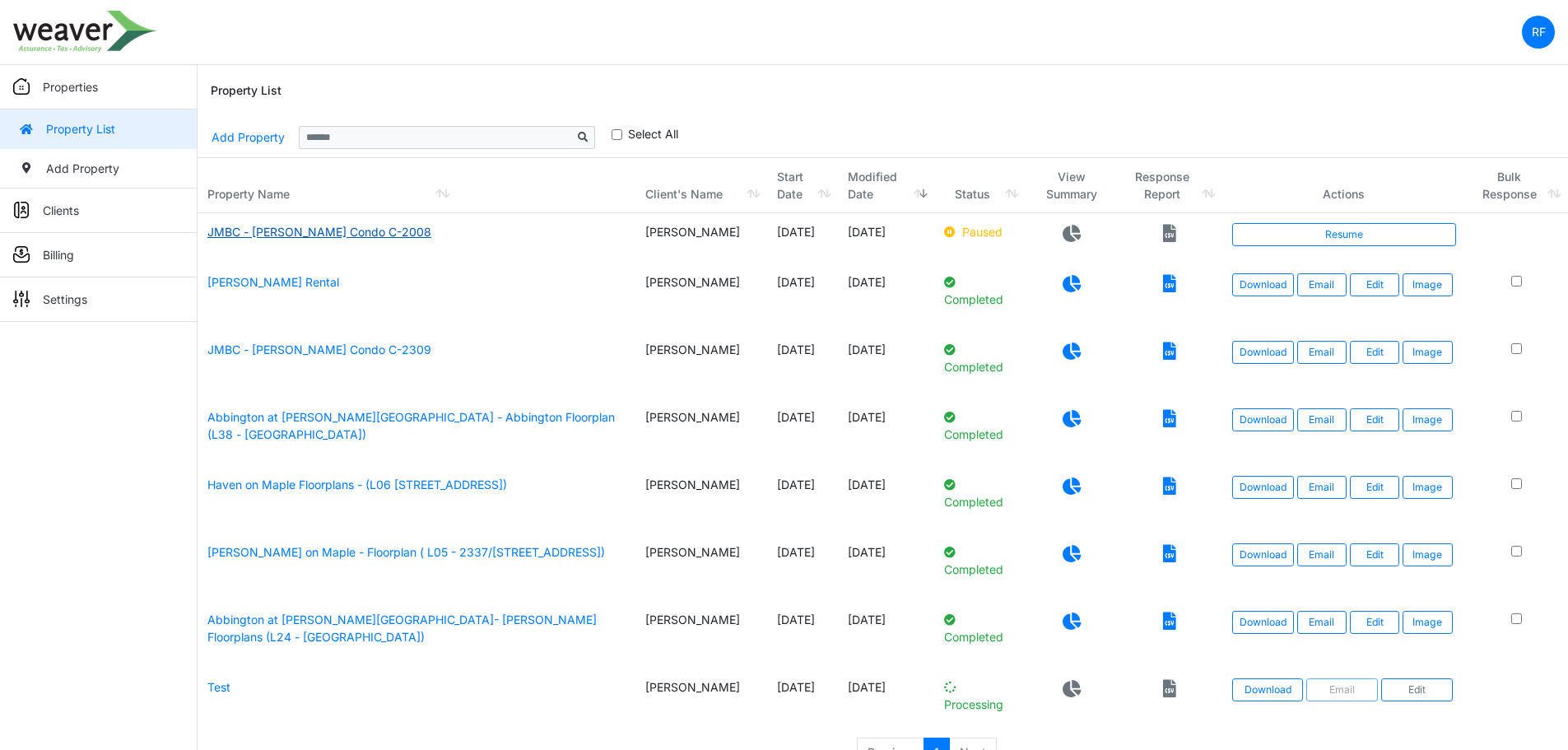
click at [283, 232] on link "JMBC - [PERSON_NAME] Condo C-2008" at bounding box center [320, 231] width 224 height 14
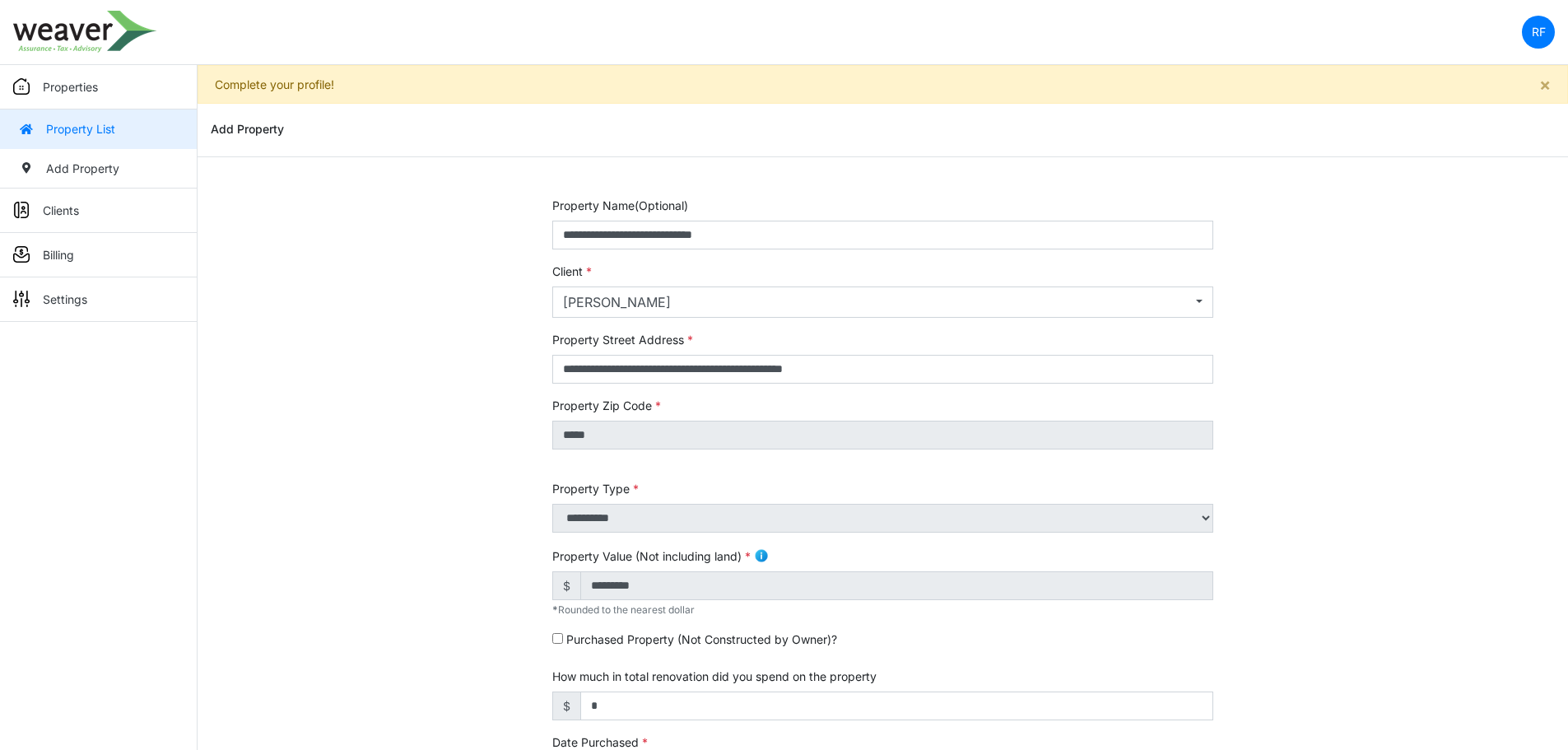
click at [53, 79] on p "Properties" at bounding box center [70, 86] width 55 height 17
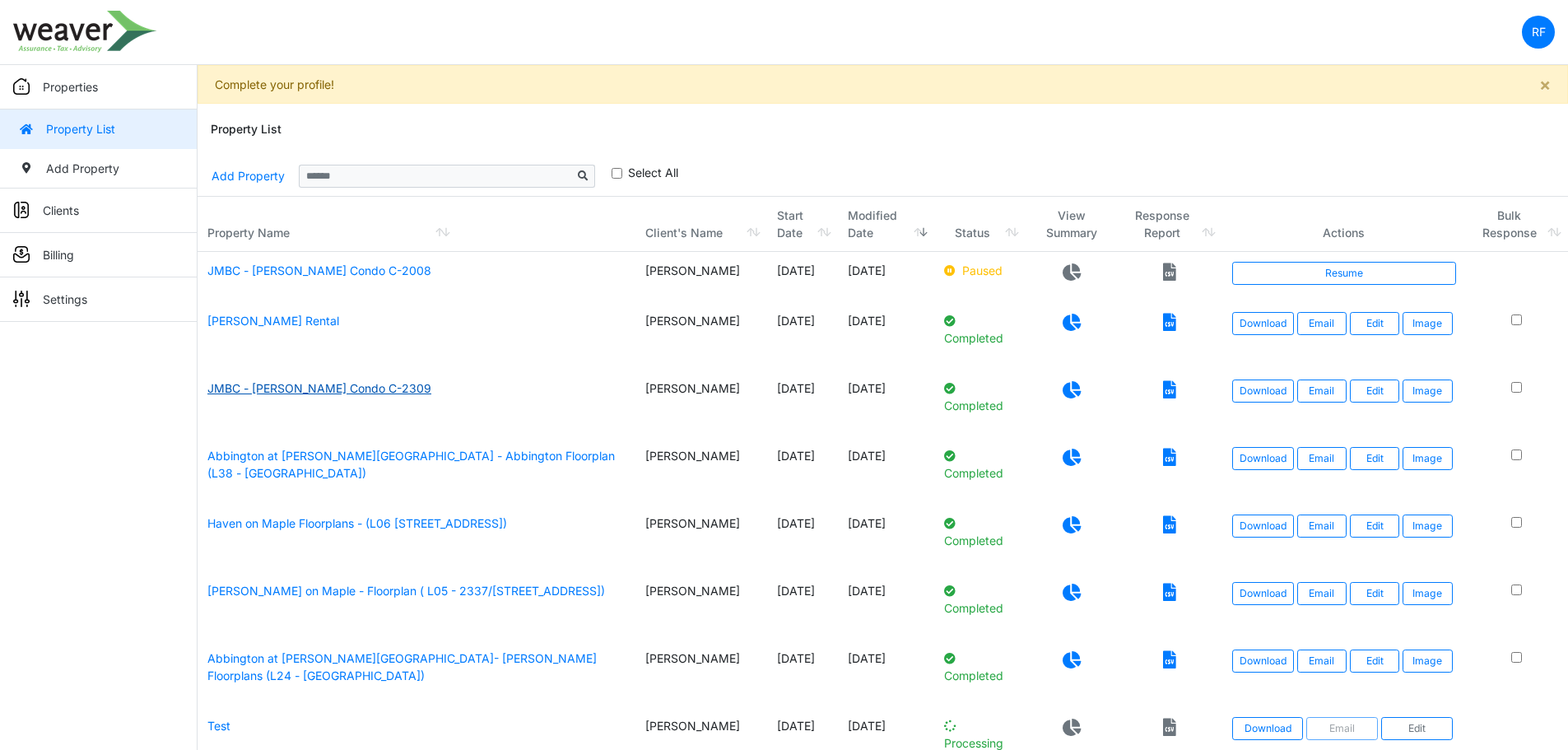
click at [375, 392] on link "JMBC - Jim Jackson Condo C-2309" at bounding box center [320, 387] width 224 height 14
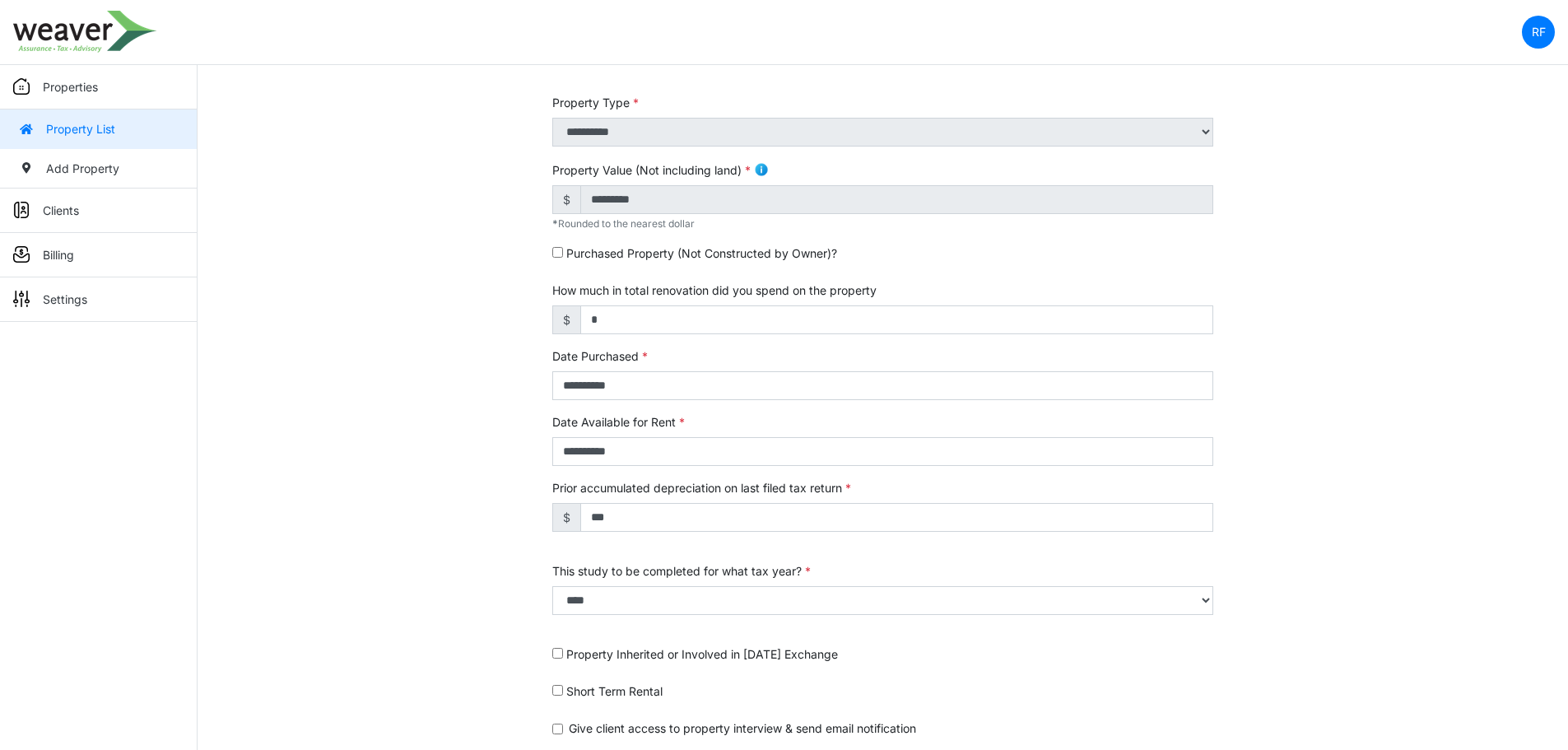
scroll to position [358, 0]
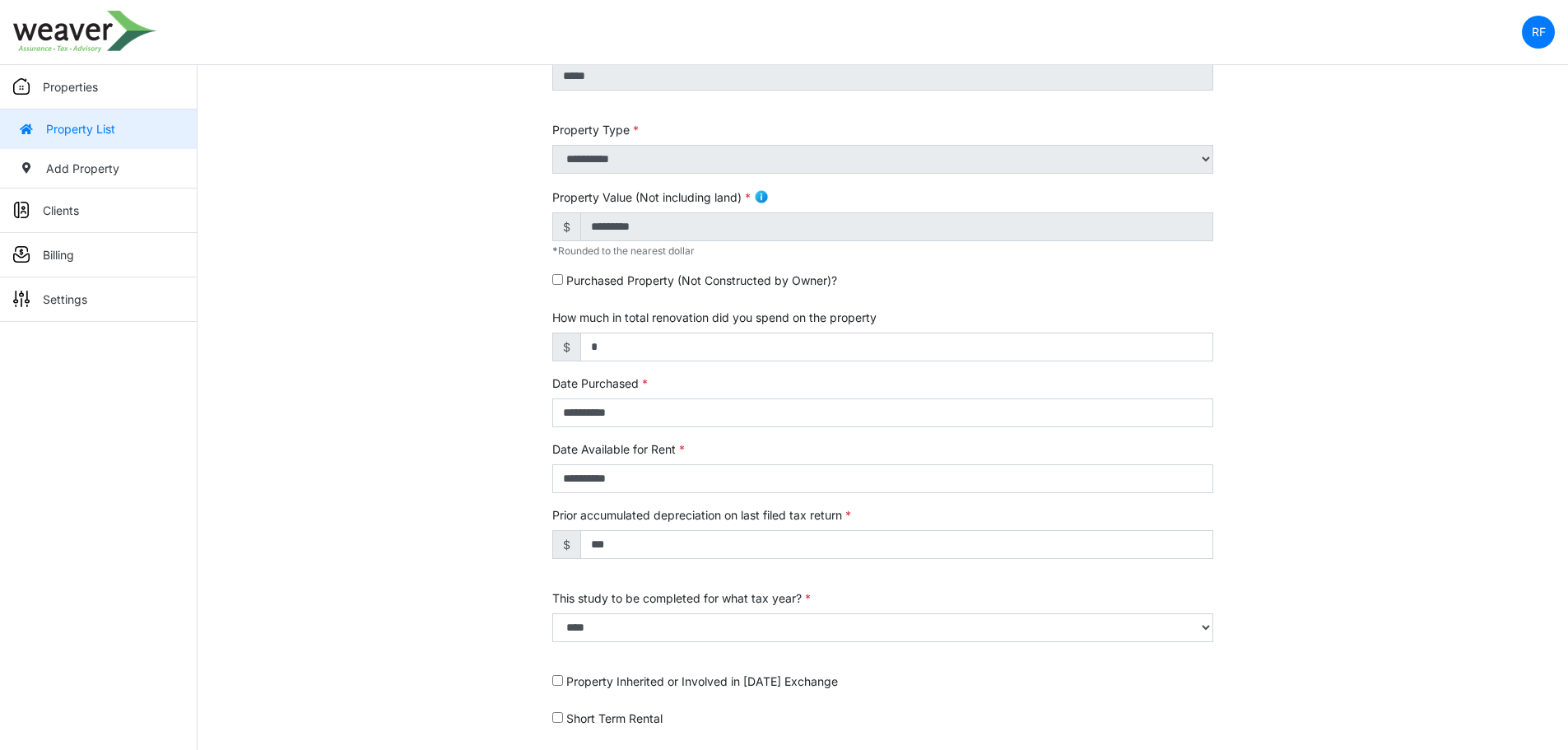
click at [103, 81] on link "Properties" at bounding box center [99, 88] width 197 height 45
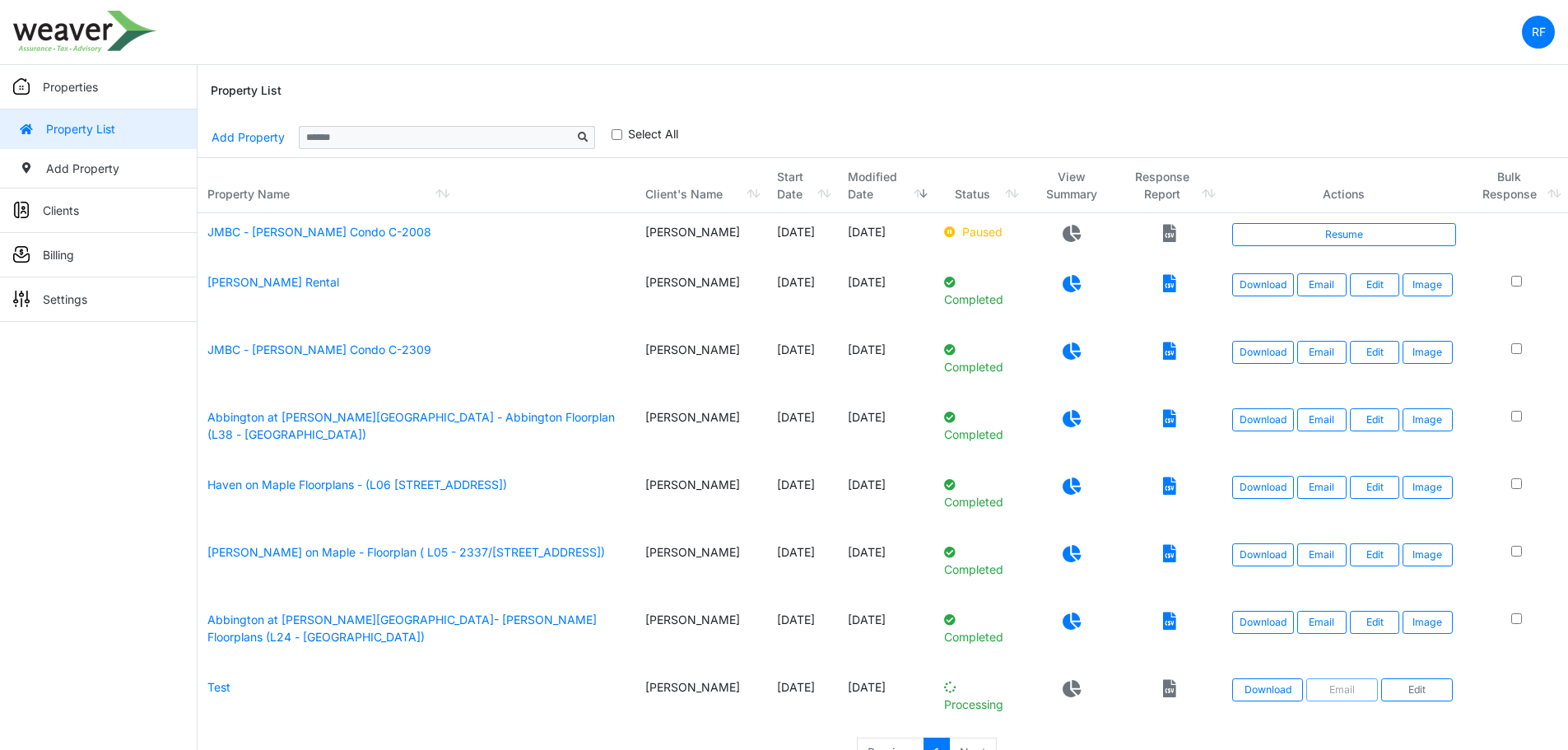
click at [1064, 238] on icon at bounding box center [1071, 233] width 18 height 17
click at [1065, 281] on icon at bounding box center [1071, 283] width 18 height 17
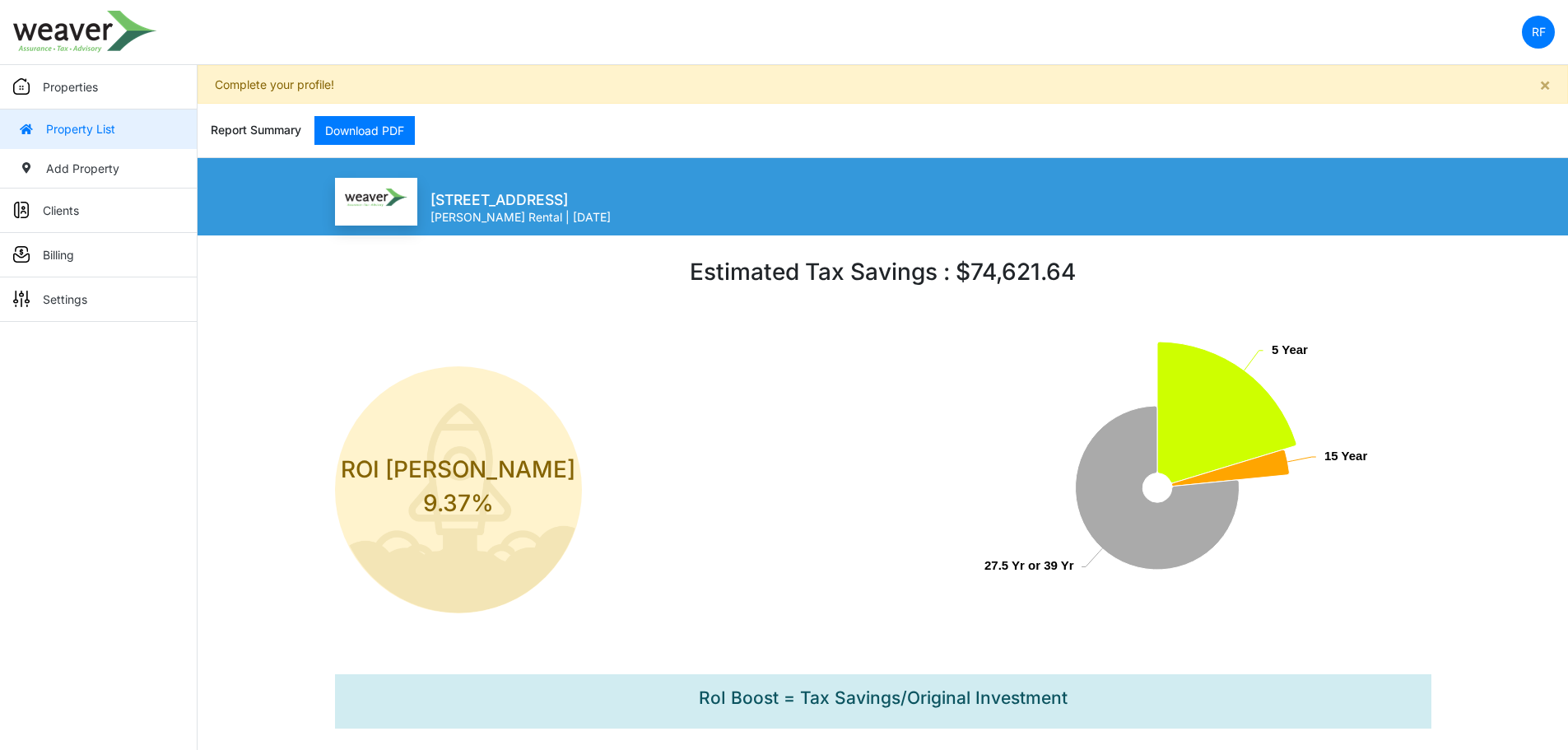
click at [125, 116] on link "Property List" at bounding box center [99, 129] width 197 height 40
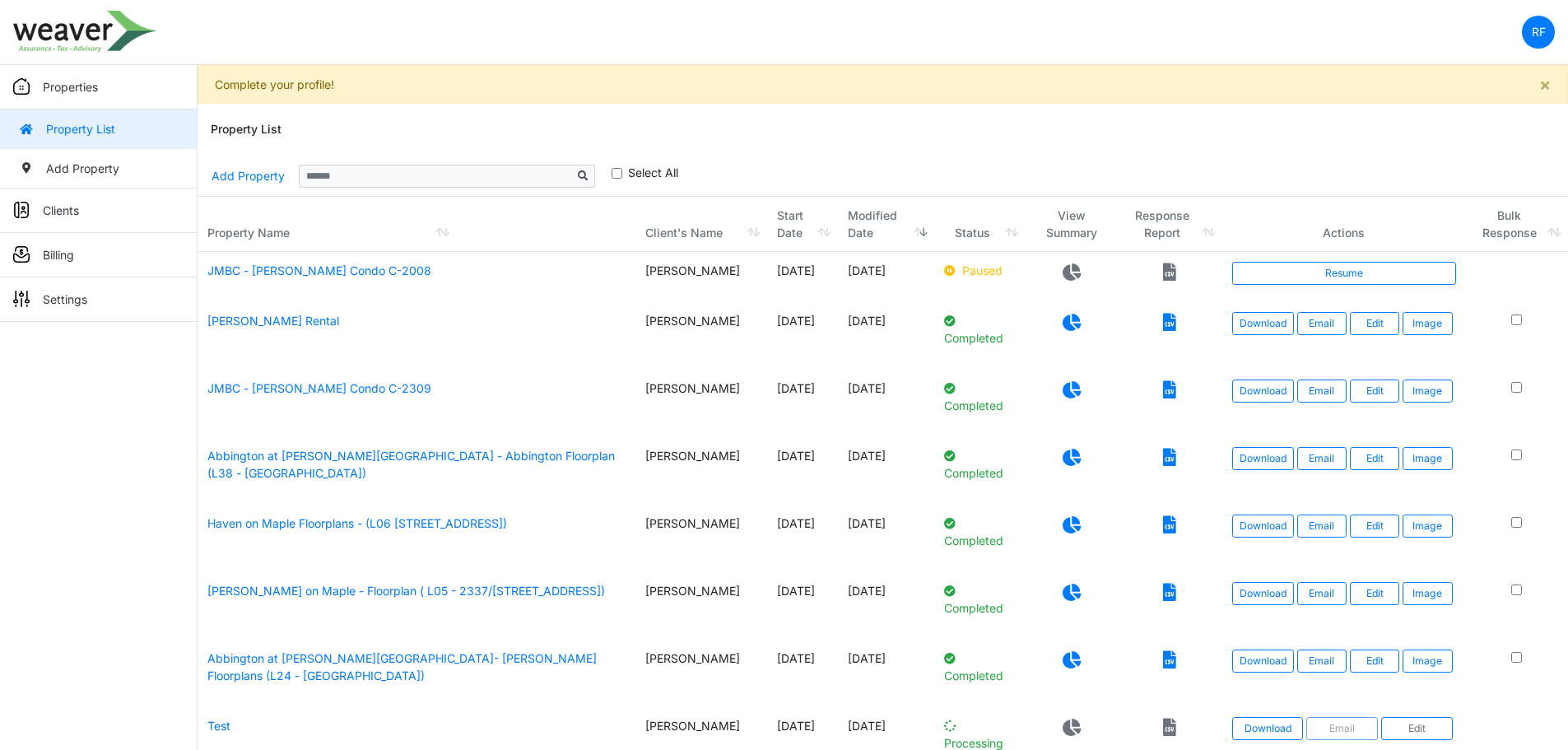
drag, startPoint x: 1076, startPoint y: 400, endPoint x: 1065, endPoint y: 393, distance: 13.0
click at [1065, 393] on p at bounding box center [1071, 389] width 72 height 21
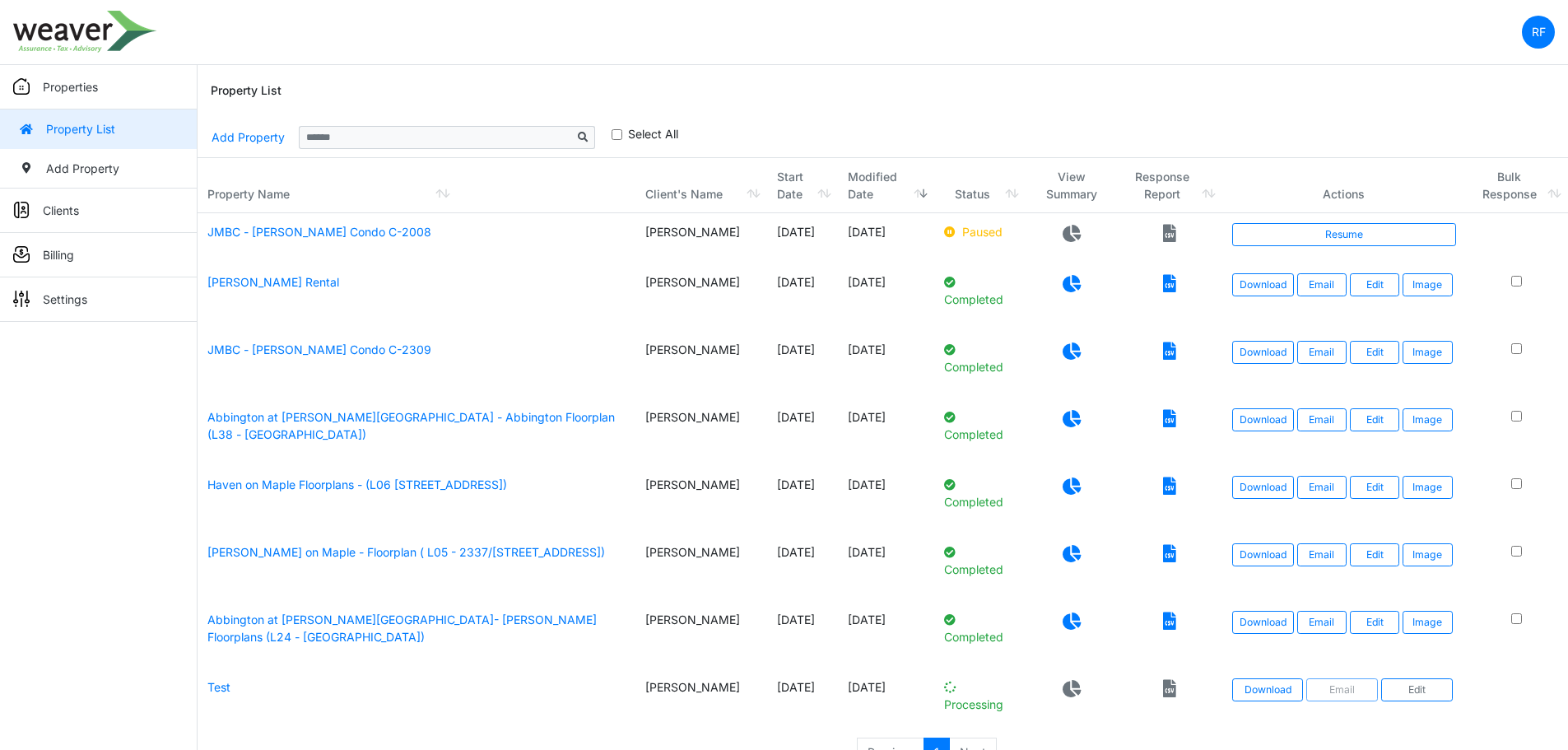
click at [1069, 359] on icon at bounding box center [1071, 351] width 18 height 17
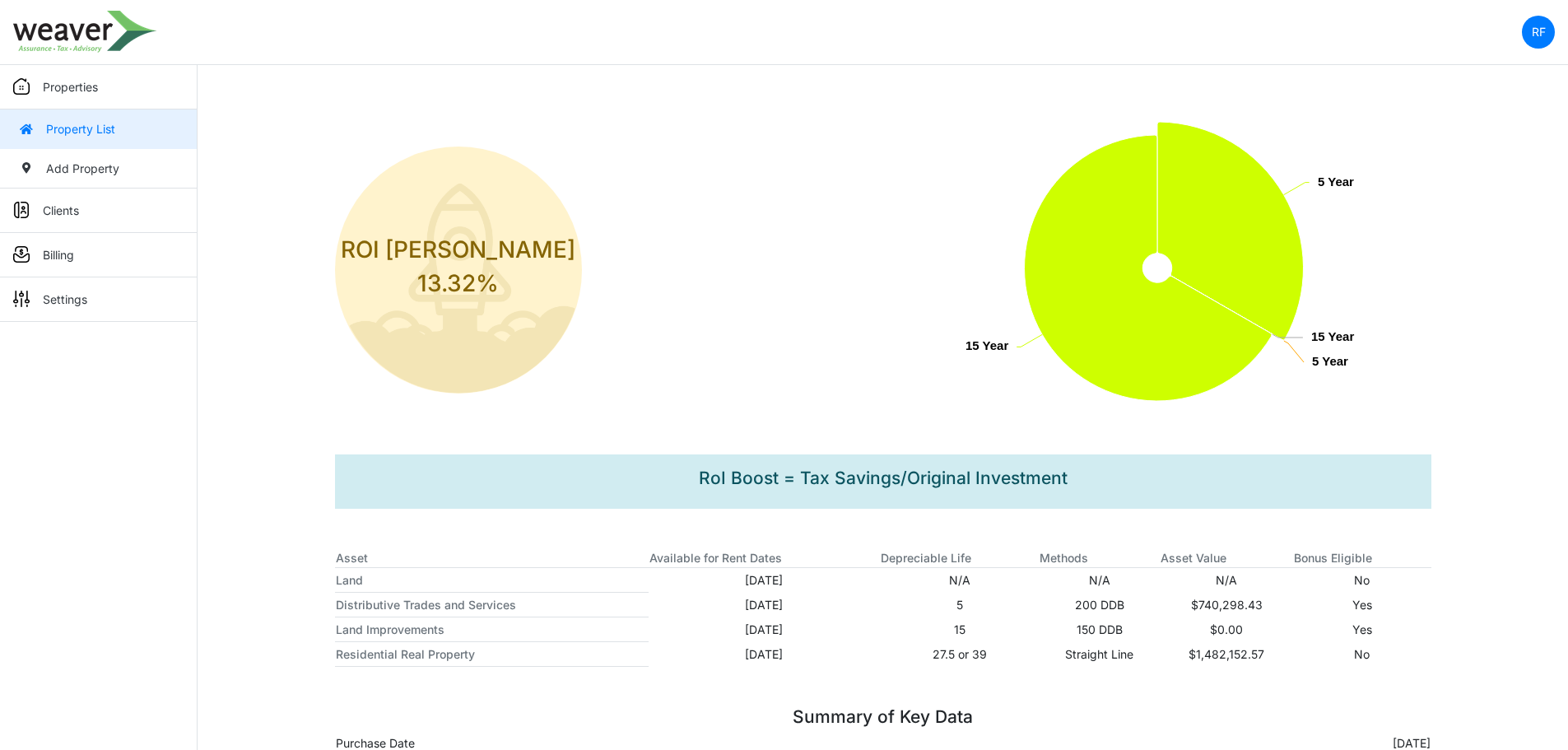
scroll to position [300, 0]
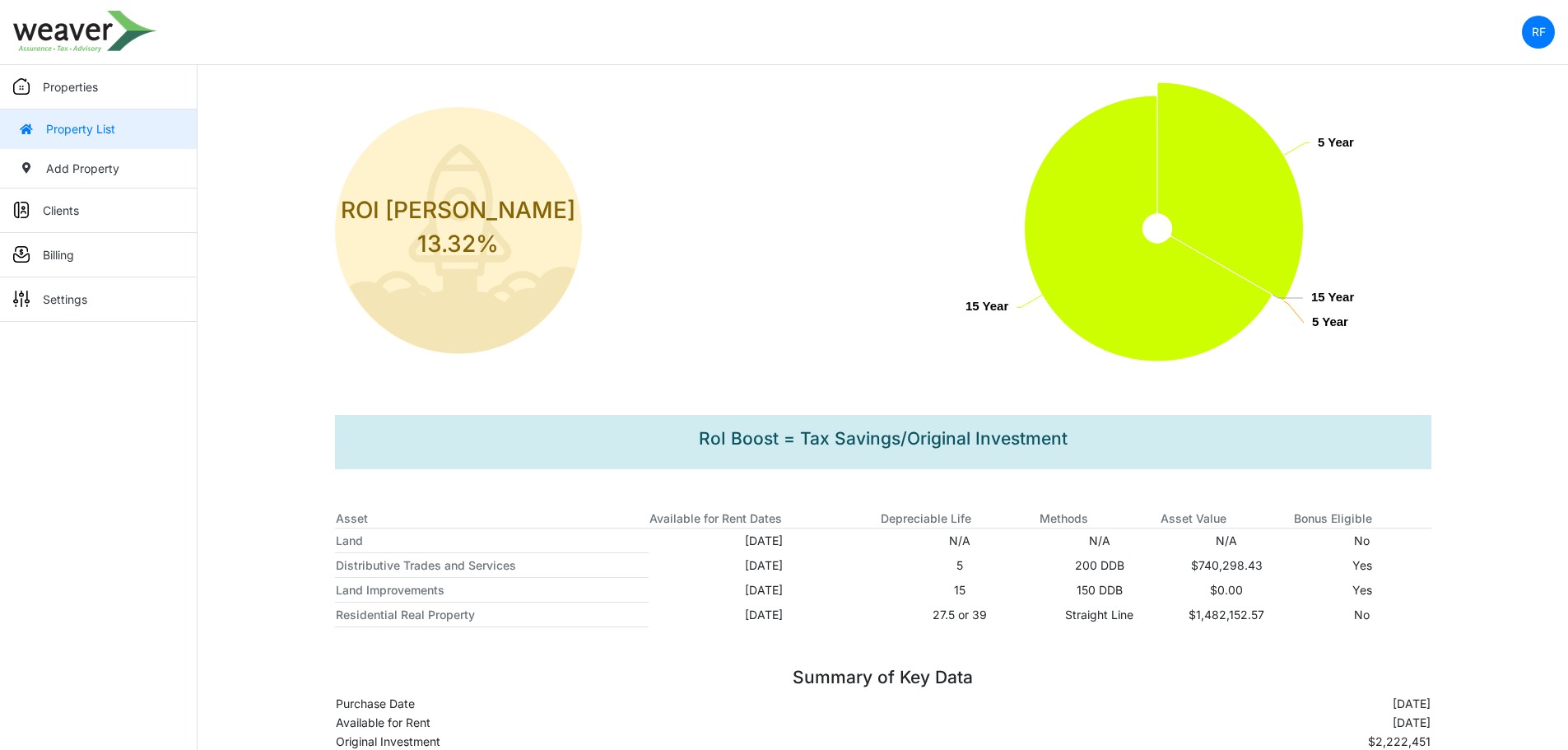
scroll to position [300, 0]
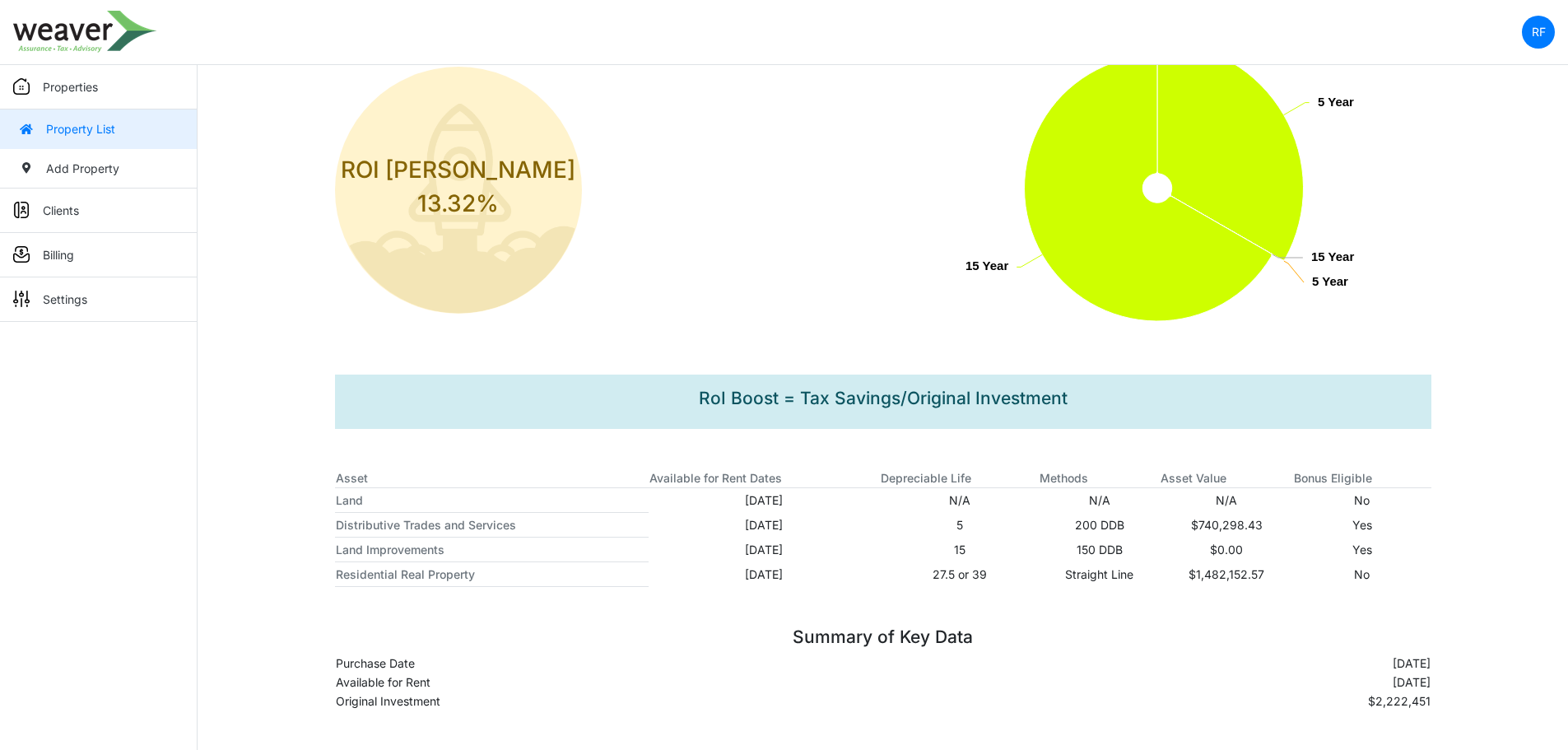
click at [79, 82] on p "Properties" at bounding box center [70, 86] width 55 height 17
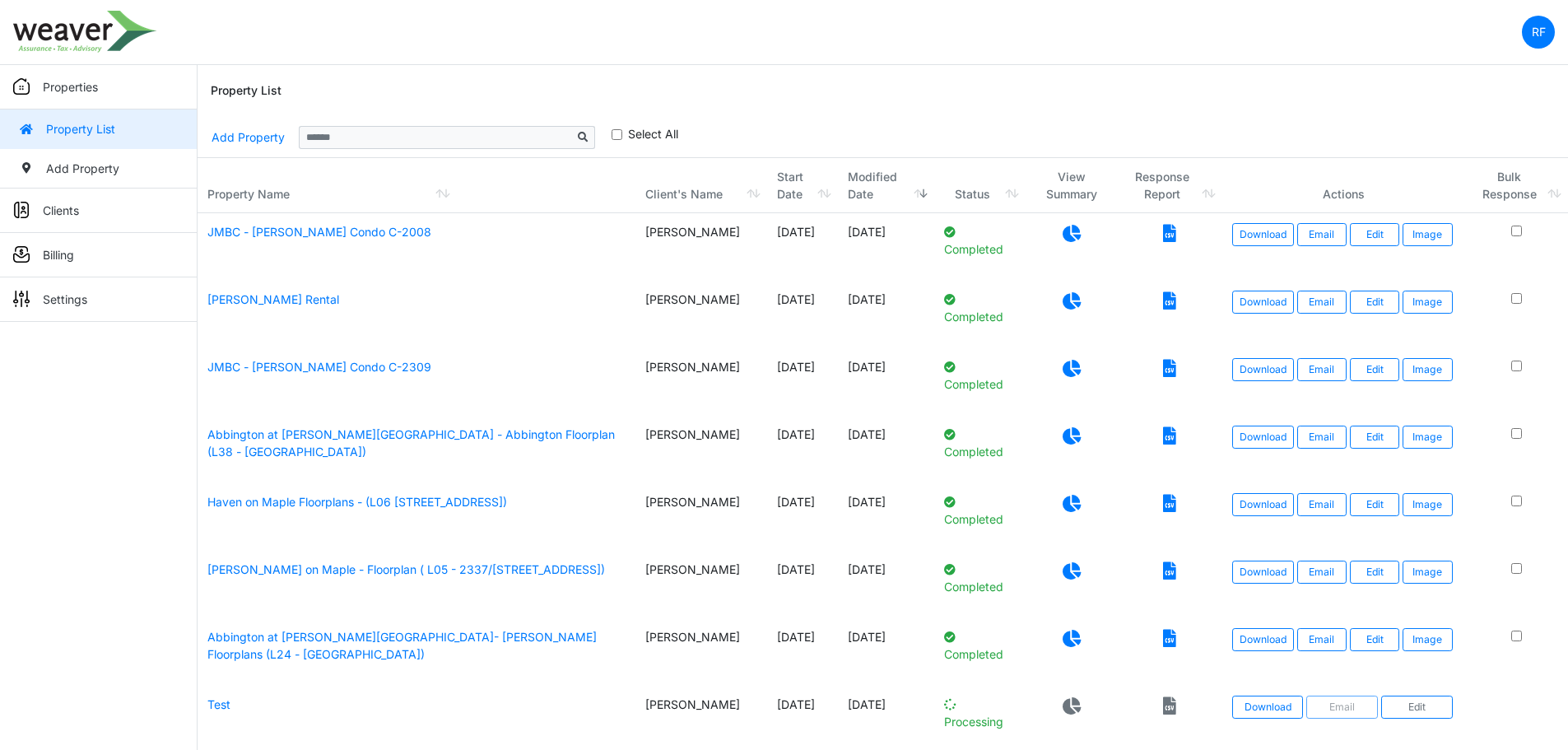
click at [1170, 226] on icon at bounding box center [1170, 233] width 13 height 17
click at [354, 231] on link "JMBC - [PERSON_NAME] Condo C-2008" at bounding box center [320, 231] width 224 height 14
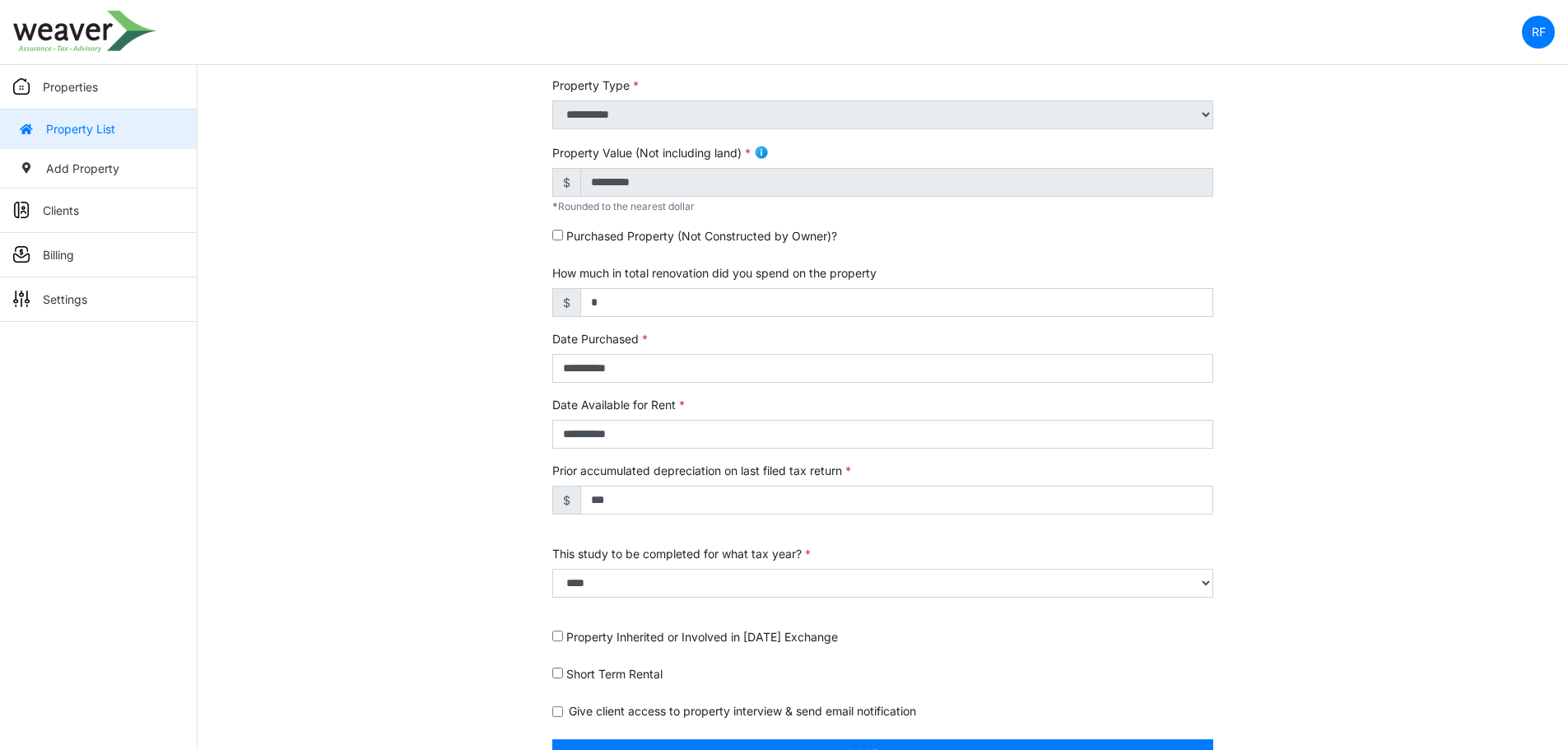
scroll to position [411, 0]
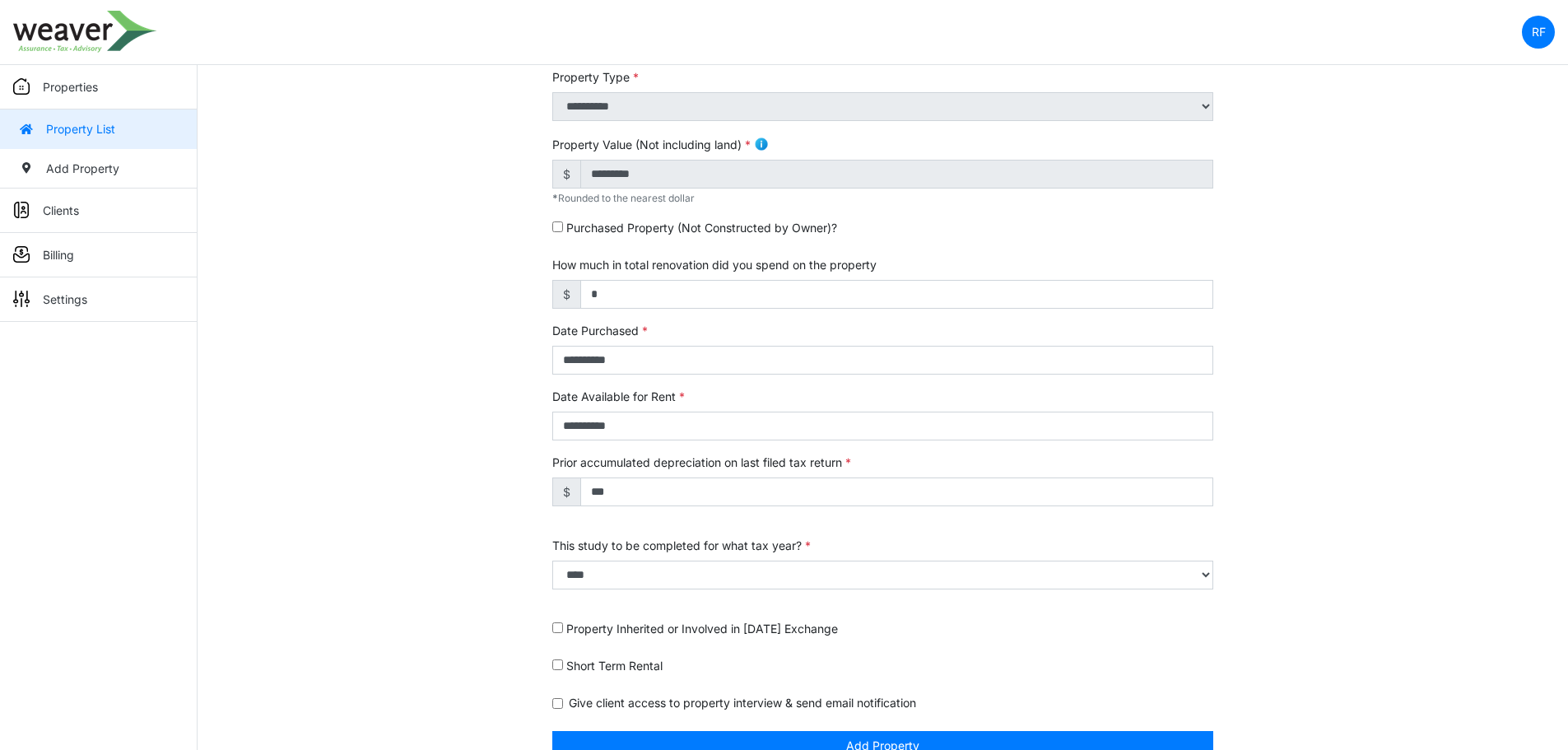
click at [84, 83] on p "Properties" at bounding box center [70, 86] width 55 height 17
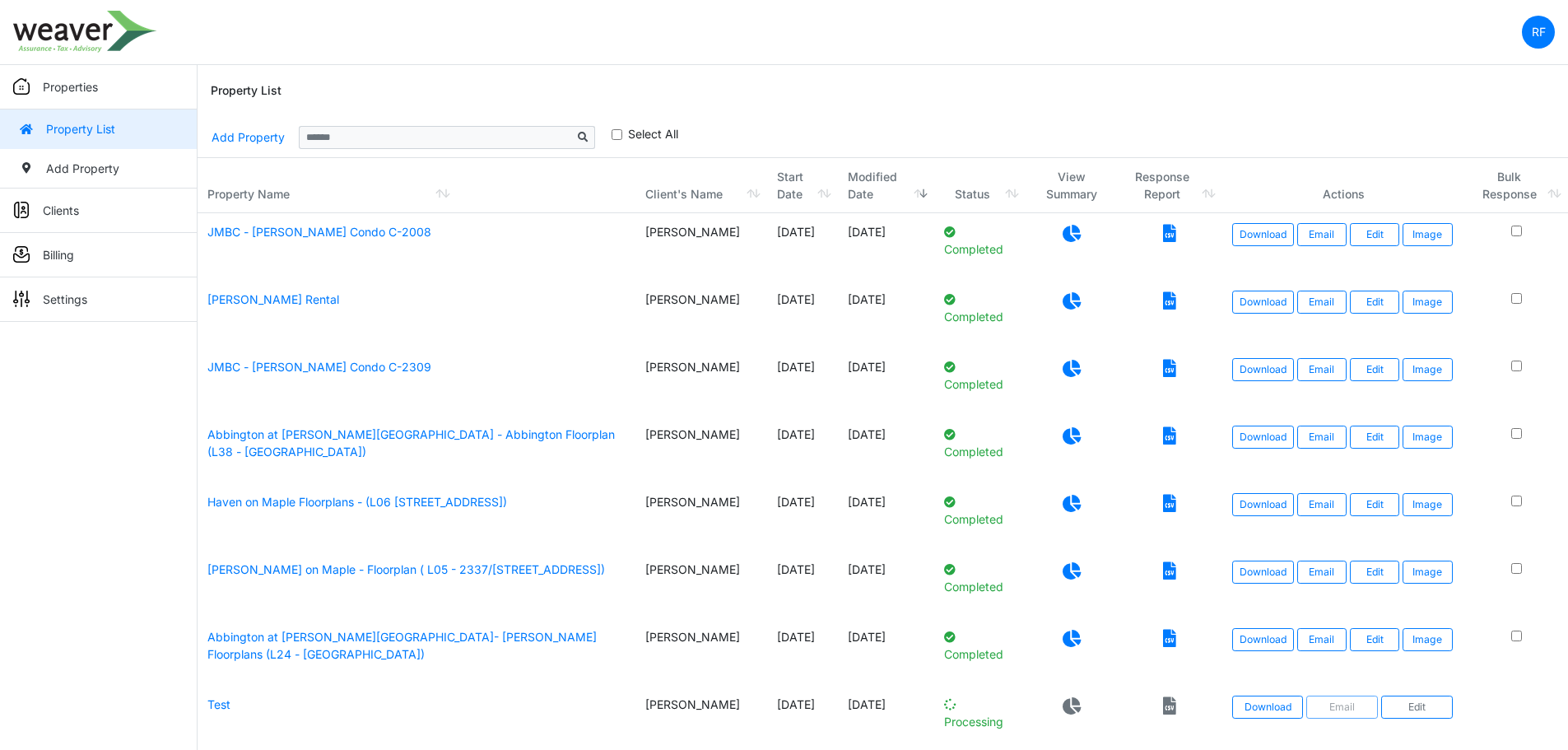
click at [1165, 231] on icon at bounding box center [1170, 233] width 13 height 17
click at [1272, 242] on link "Download" at bounding box center [1263, 234] width 62 height 23
click at [1064, 226] on icon at bounding box center [1071, 233] width 18 height 17
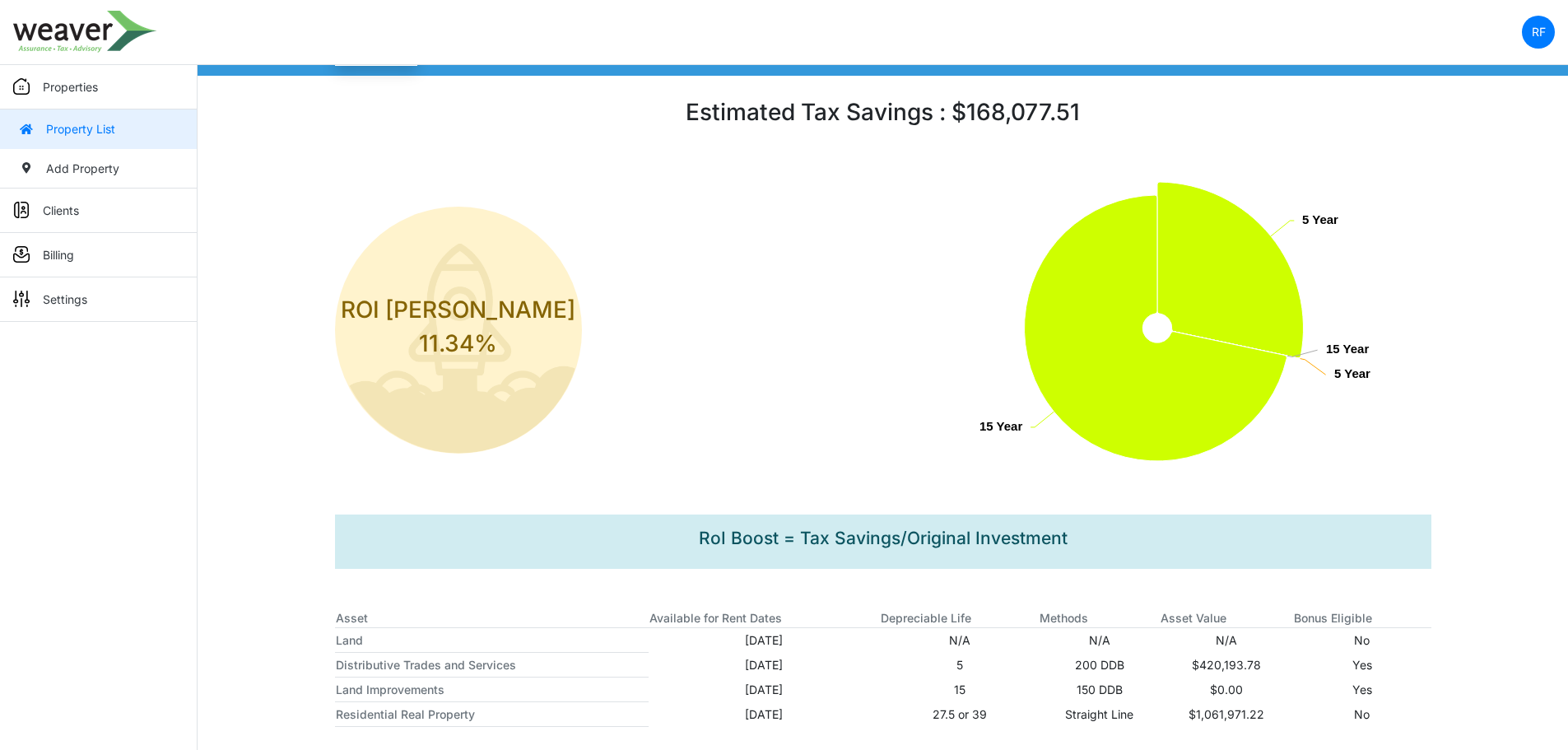
scroll to position [135, 0]
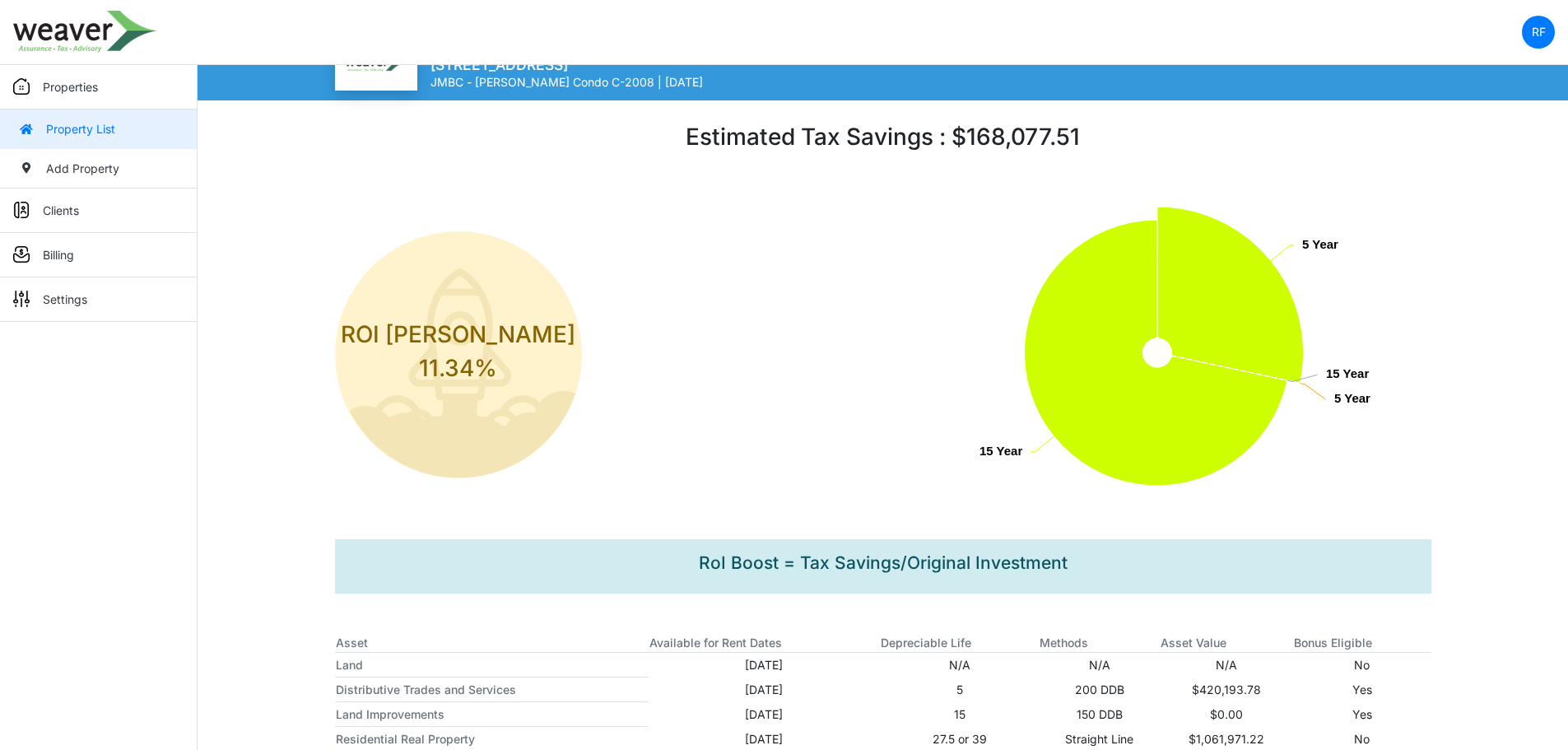
click at [113, 141] on link "Property List" at bounding box center [99, 129] width 197 height 40
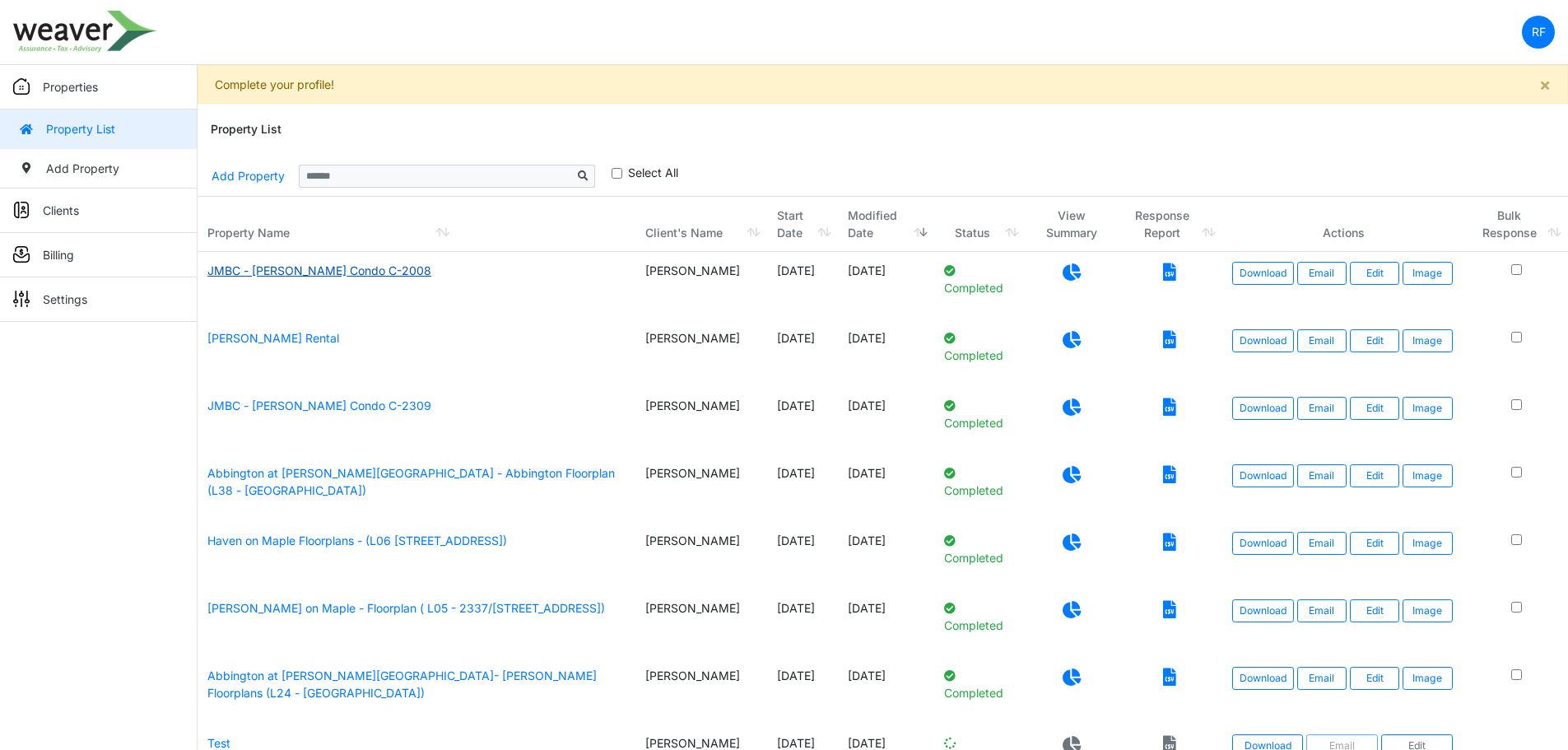
click at [380, 268] on link "JMBC - [PERSON_NAME] Condo C-2008" at bounding box center [320, 270] width 224 height 14
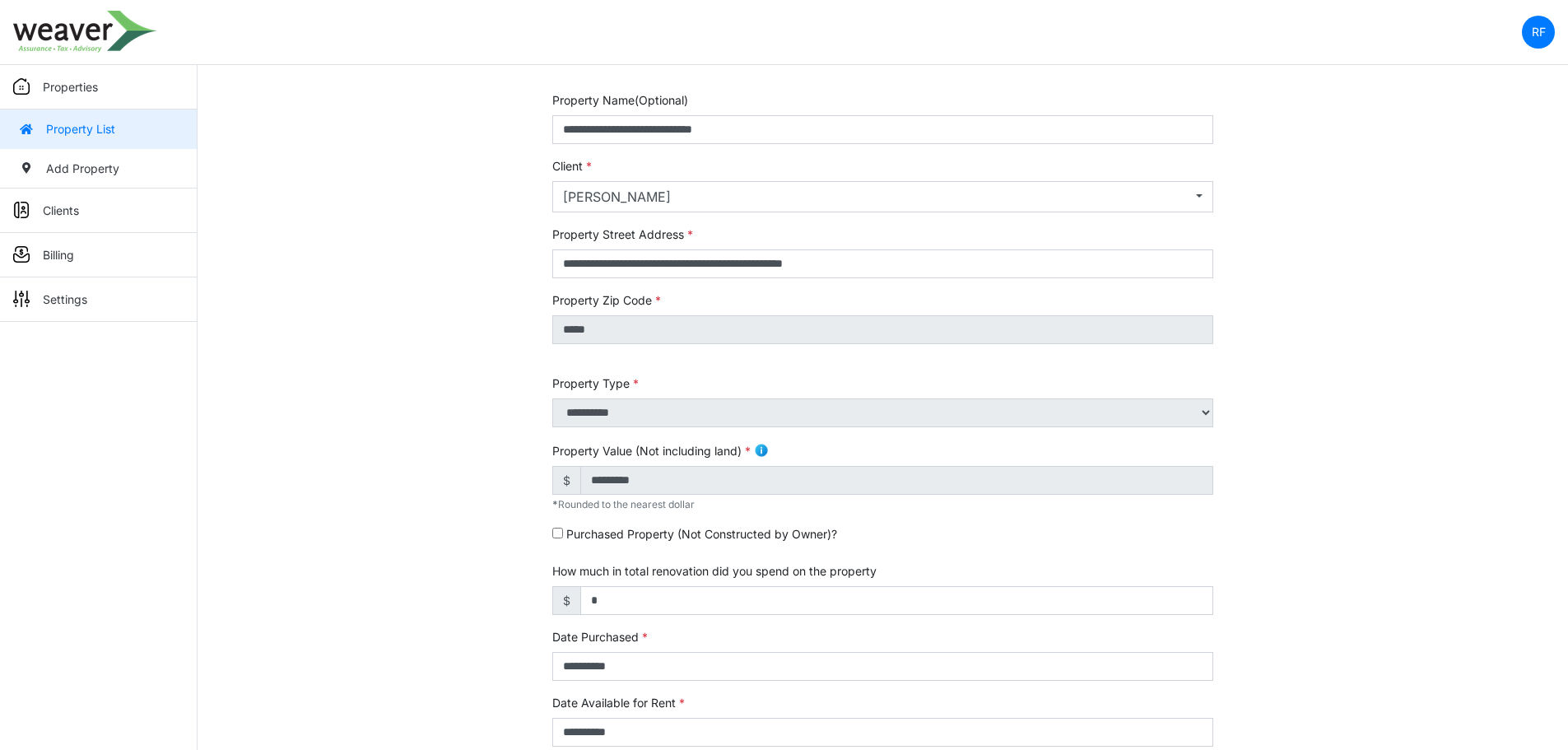
scroll to position [165, 0]
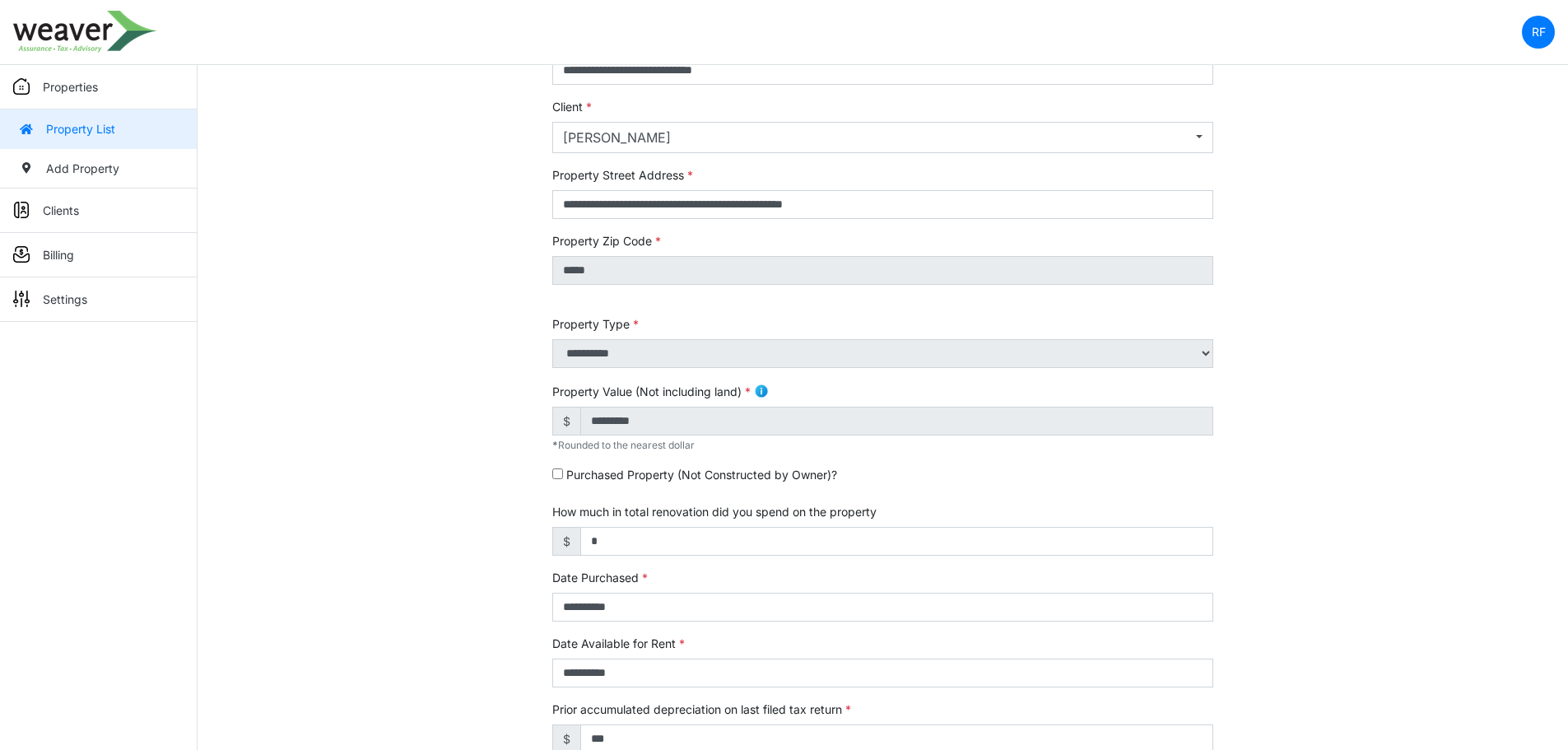
click at [559, 296] on div "Property Zip Code *****" at bounding box center [883, 267] width 661 height 70
click at [551, 345] on div "**********" at bounding box center [883, 529] width 685 height 994
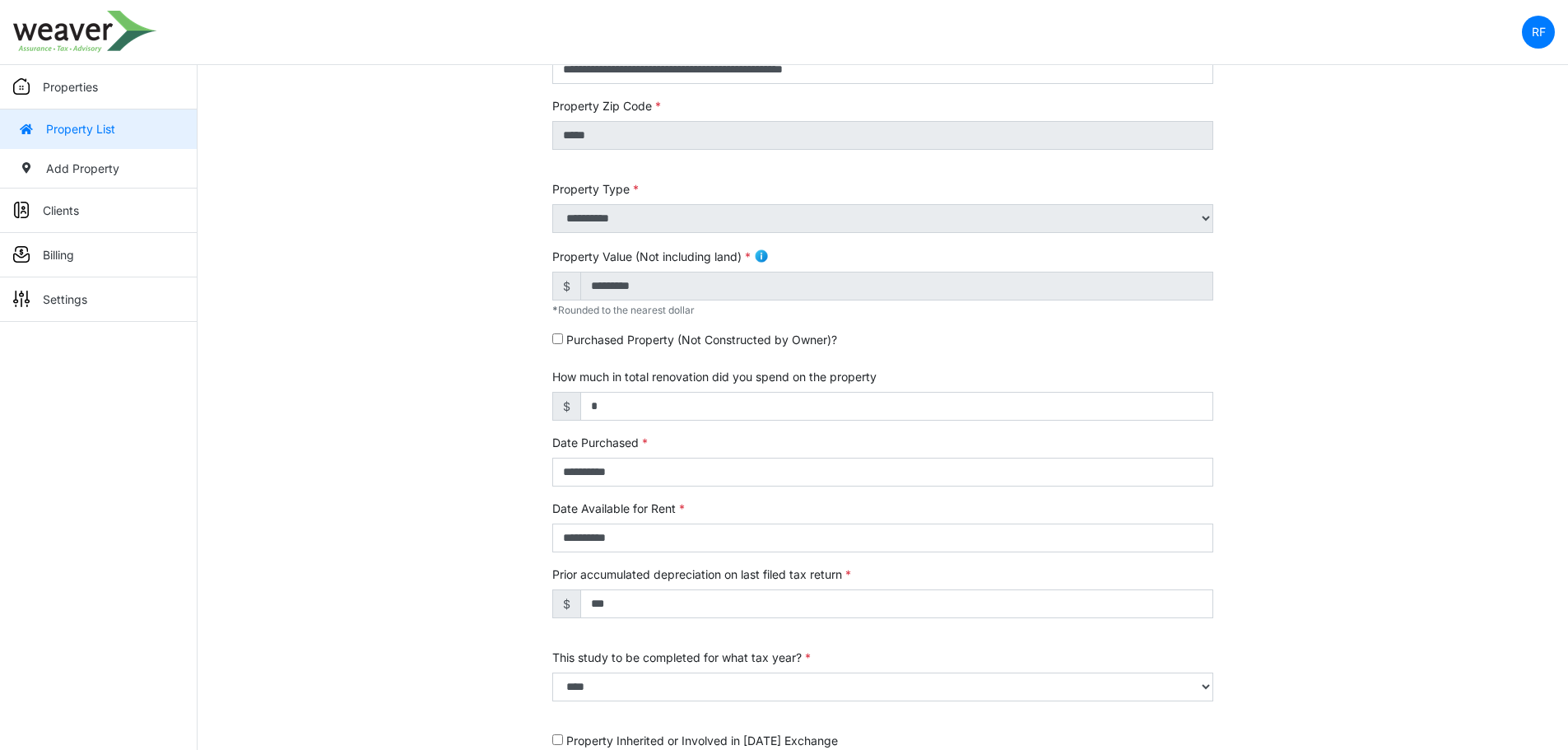
scroll to position [411, 0]
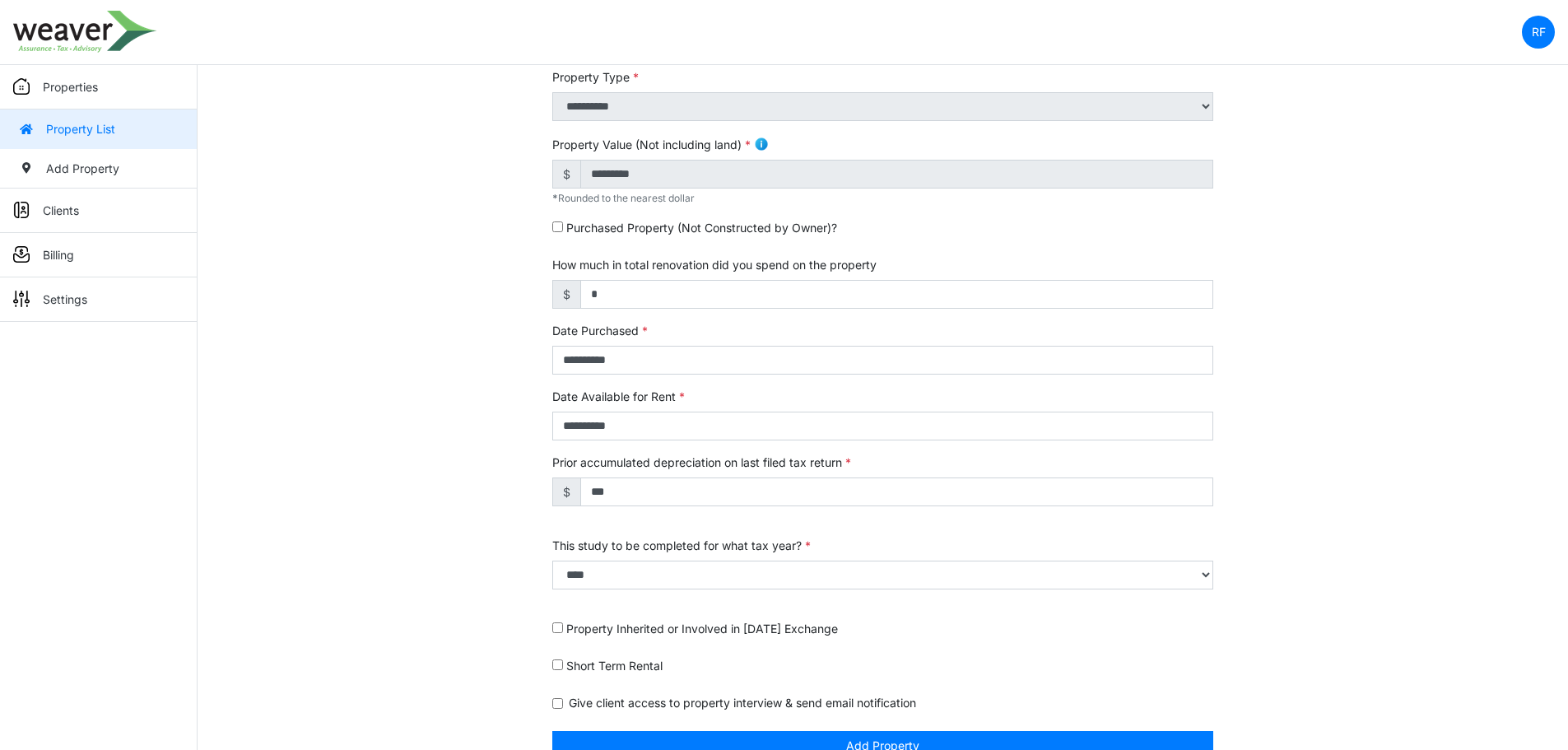
drag, startPoint x: 79, startPoint y: 130, endPoint x: 109, endPoint y: 139, distance: 31.3
click at [79, 130] on link "Property List" at bounding box center [99, 129] width 197 height 40
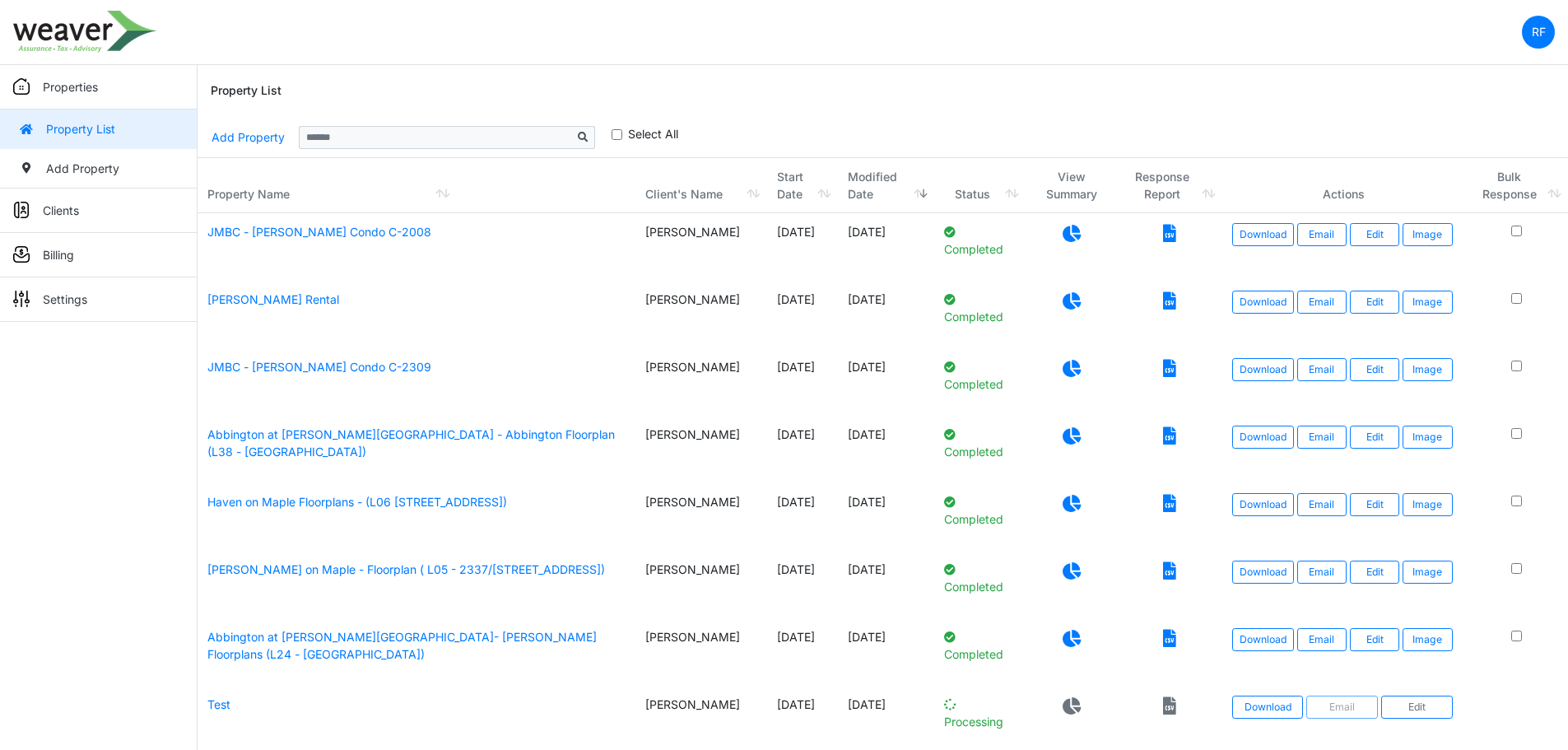
click at [1068, 232] on icon at bounding box center [1071, 233] width 18 height 17
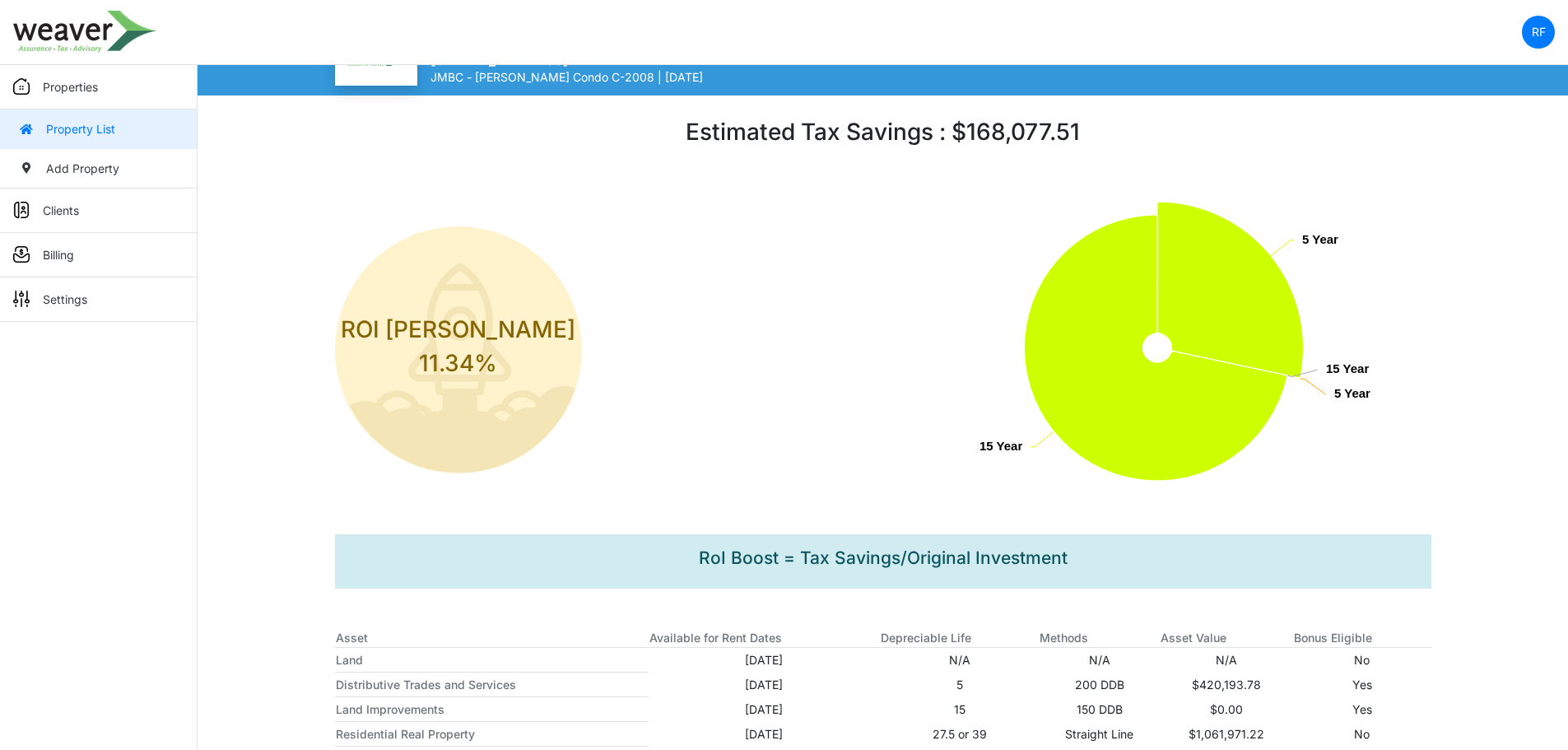
scroll to position [165, 0]
